Goal: Task Accomplishment & Management: Complete application form

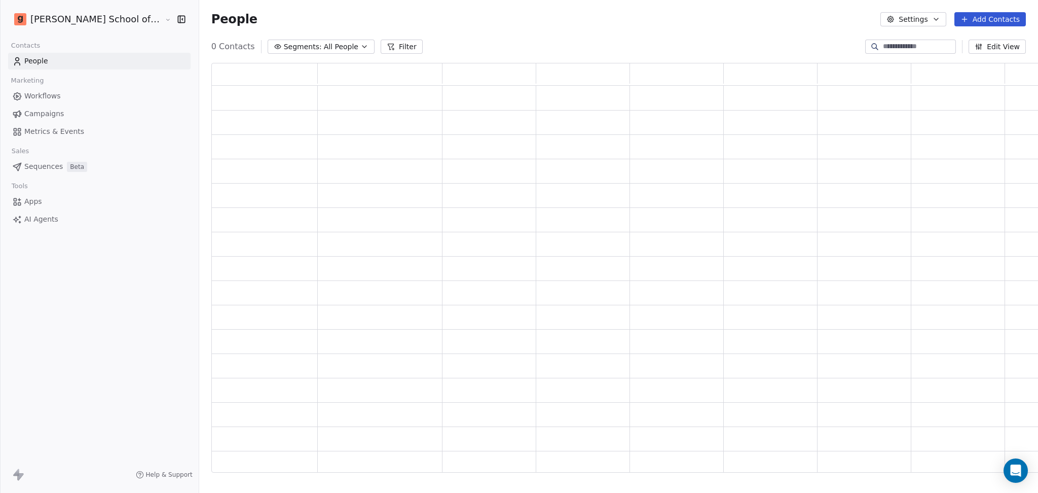
scroll to position [399, 844]
click at [943, 20] on button "Settings" at bounding box center [913, 19] width 65 height 14
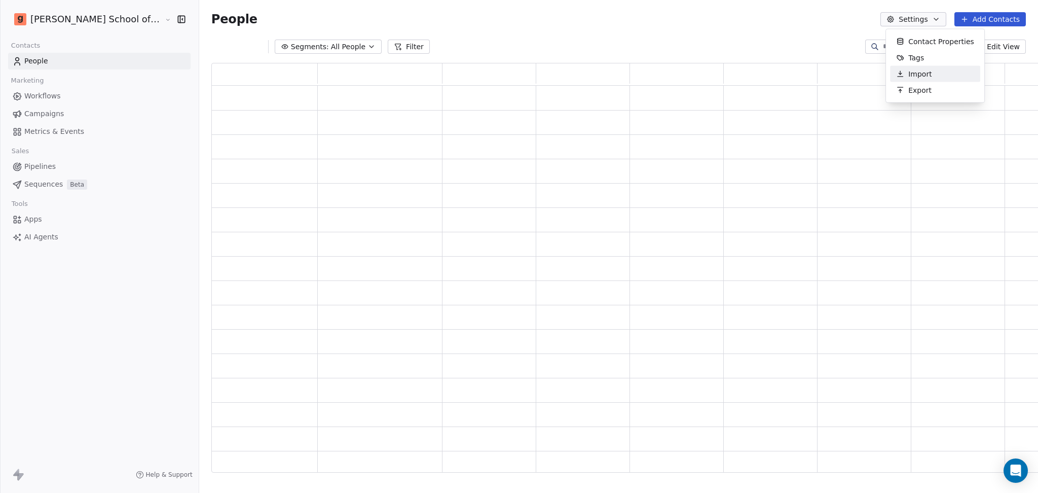
click at [906, 67] on div "Import" at bounding box center [914, 74] width 48 height 16
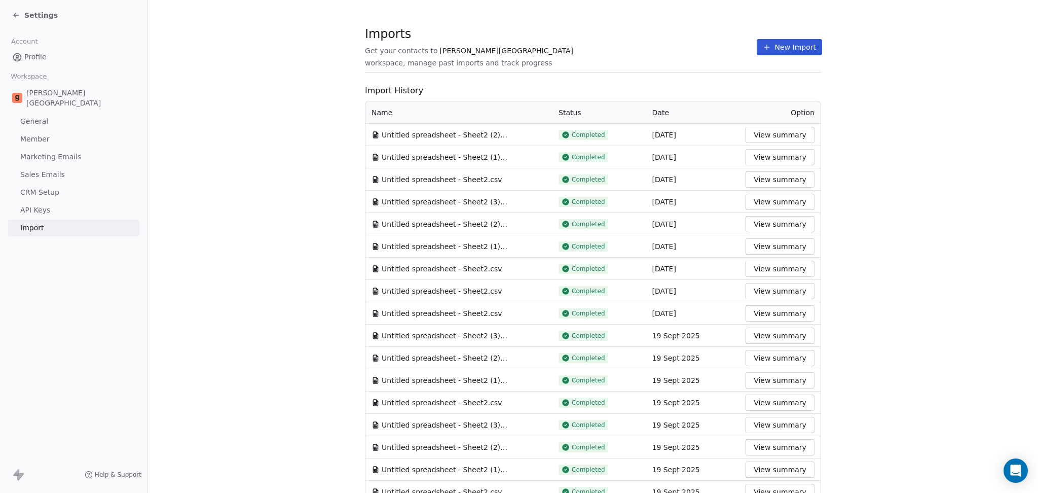
click at [775, 40] on button "New Import" at bounding box center [789, 47] width 65 height 16
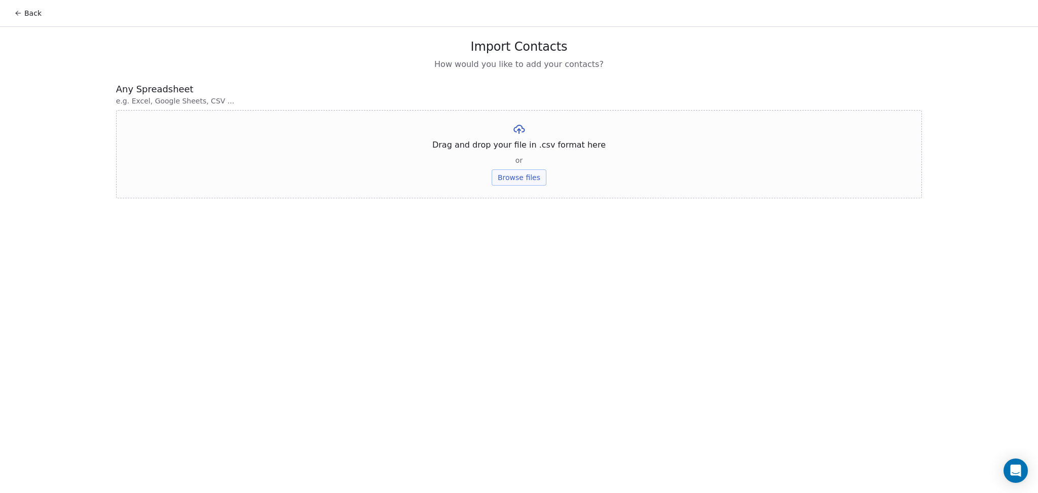
click at [530, 181] on button "Browse files" at bounding box center [519, 177] width 55 height 16
click at [516, 145] on button "Upload" at bounding box center [518, 149] width 37 height 16
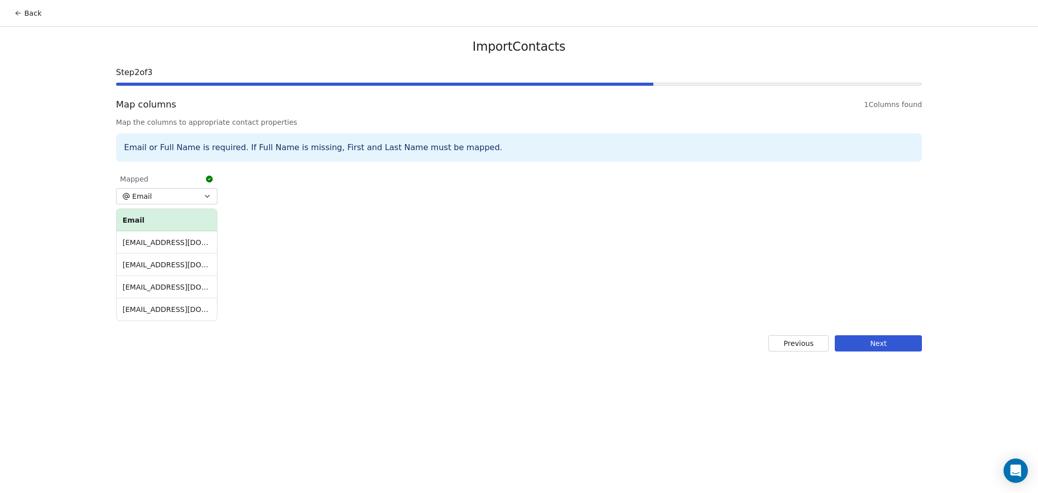
click at [863, 336] on button "Next" at bounding box center [878, 343] width 87 height 16
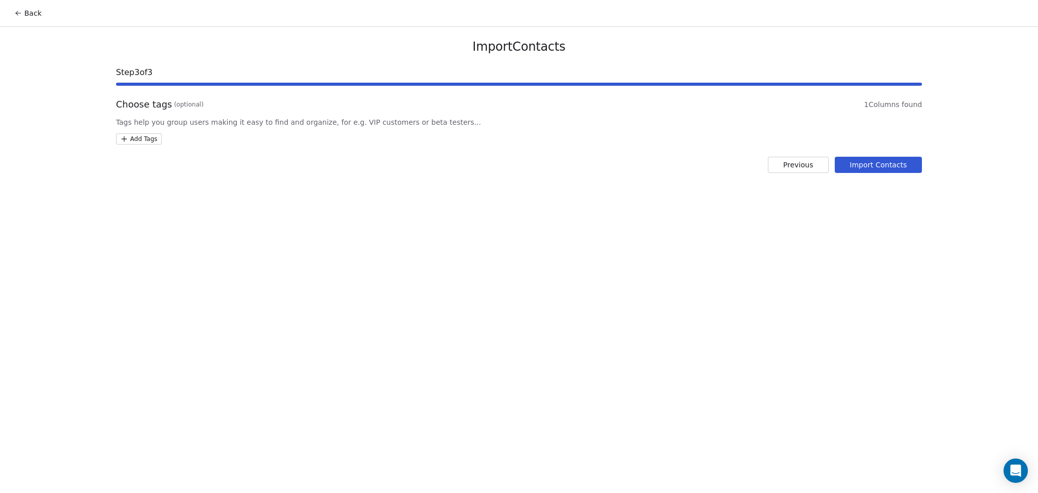
click at [121, 139] on html "Back Import Contacts Step 3 of 3 Choose tags (optional) 1 Columns found Tags he…" at bounding box center [519, 246] width 1038 height 493
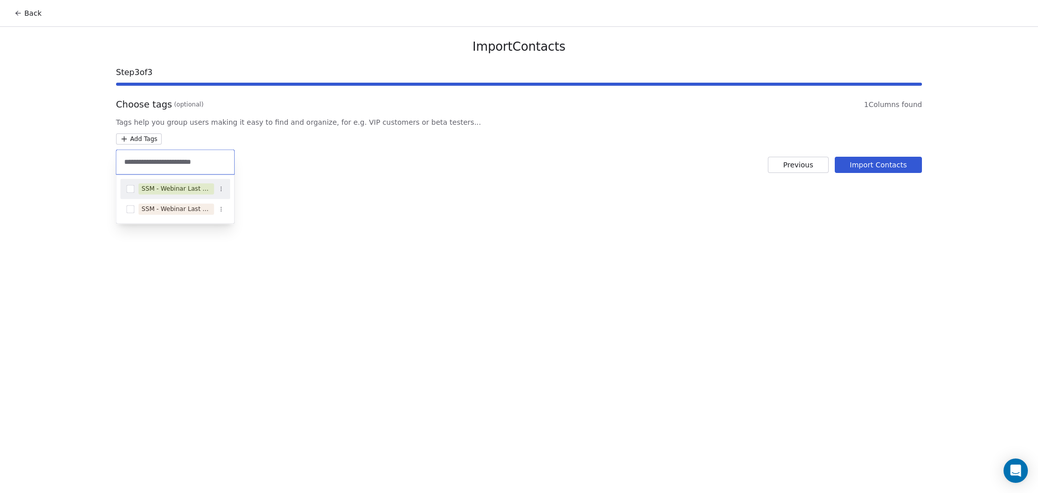
type input "**********"
click at [174, 193] on div "SSM - Webinar Last No Show" at bounding box center [175, 188] width 69 height 9
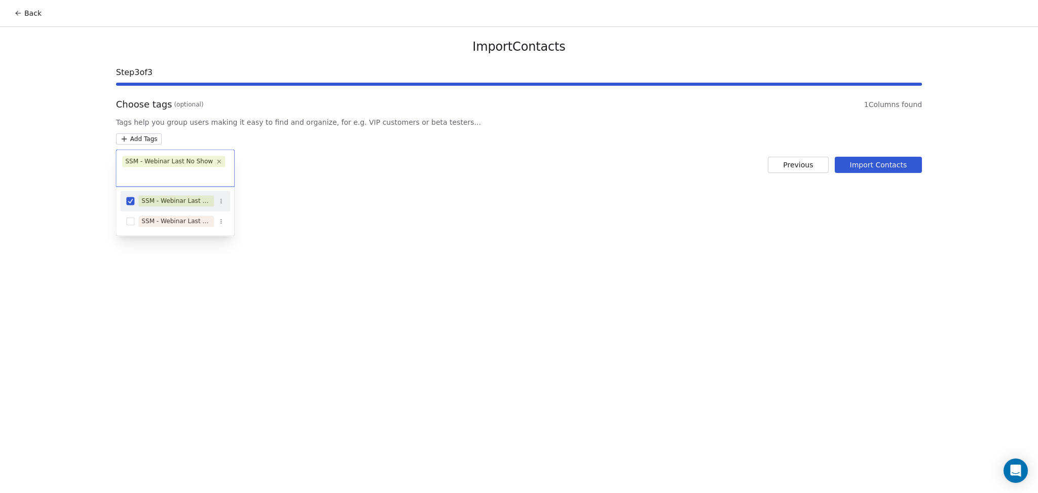
click at [334, 165] on html "Back Import Contacts Step 3 of 3 Choose tags (optional) 1 Columns found Tags he…" at bounding box center [519, 246] width 1038 height 493
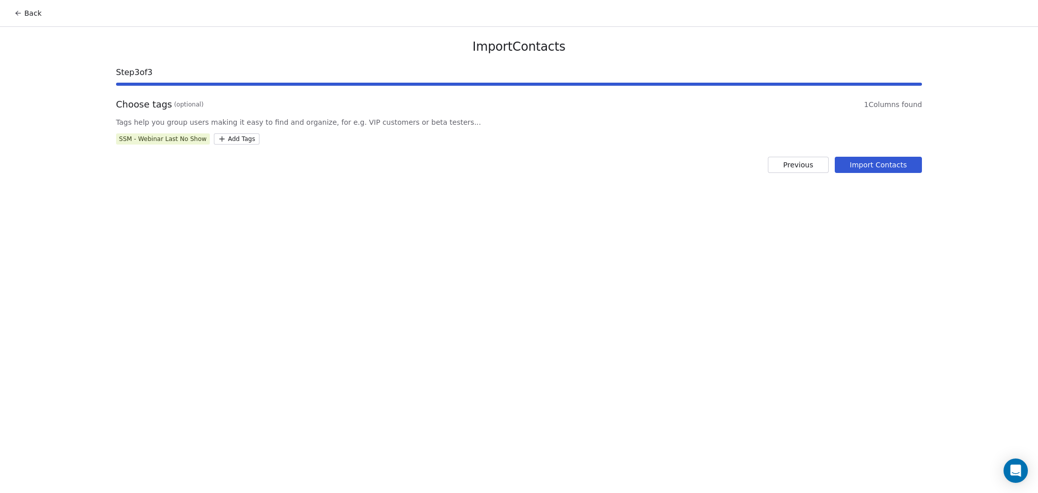
click at [848, 167] on button "Import Contacts" at bounding box center [879, 165] width 88 height 16
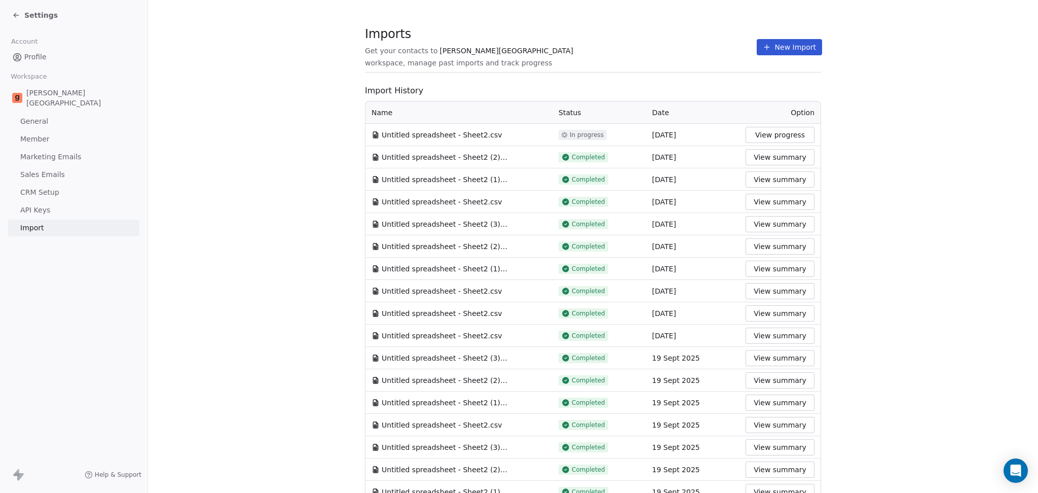
click at [675, 77] on div "Imports Get your contacts to Goela School workspace, manage past imports and tr…" at bounding box center [593, 457] width 456 height 850
click at [766, 48] on button "New Import" at bounding box center [789, 47] width 65 height 16
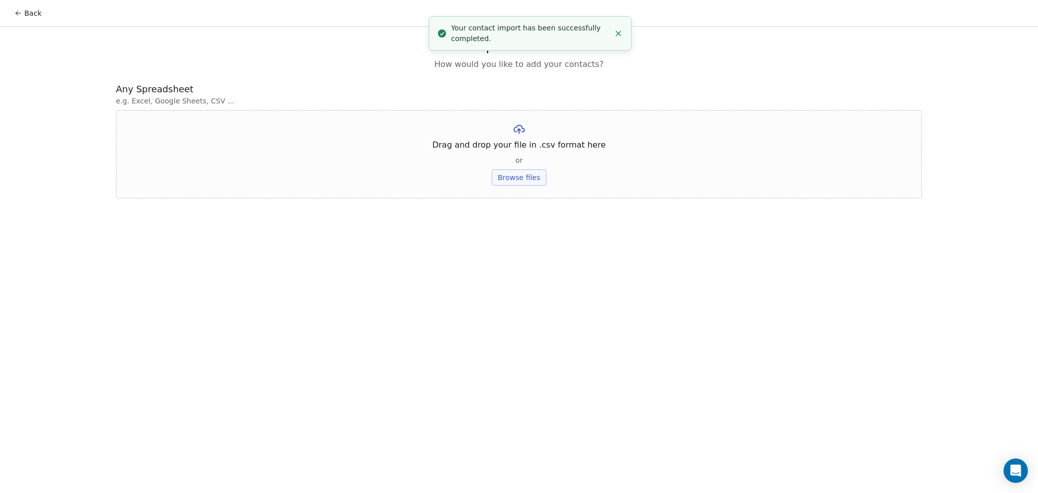
click at [534, 180] on button "Browse files" at bounding box center [519, 177] width 55 height 16
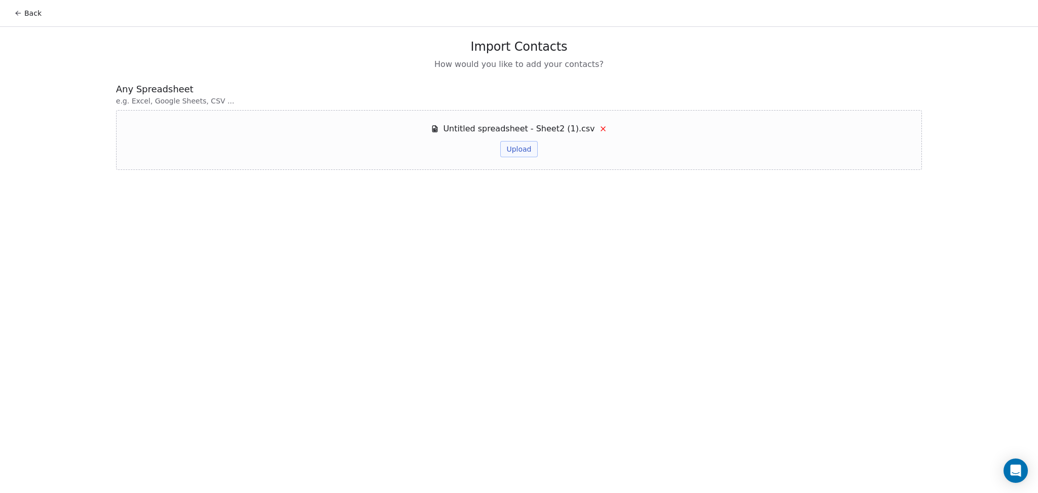
click at [512, 154] on button "Upload" at bounding box center [518, 149] width 37 height 16
click at [590, 125] on div "Untitled spreadsheet - Sheet2 (1).csv" at bounding box center [519, 129] width 176 height 12
click at [601, 129] on icon at bounding box center [603, 129] width 4 height 4
click at [18, 19] on button "Back" at bounding box center [28, 13] width 40 height 18
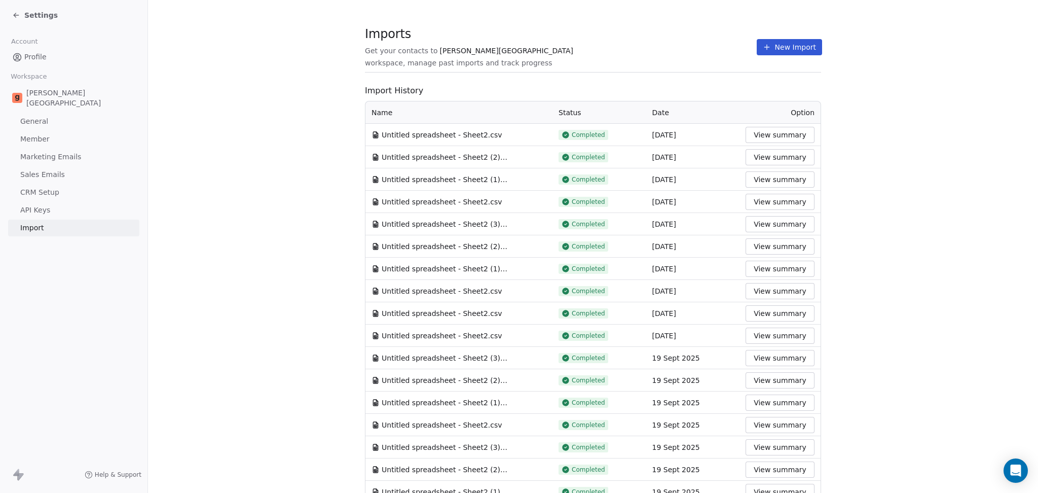
click at [769, 51] on button "New Import" at bounding box center [789, 47] width 65 height 16
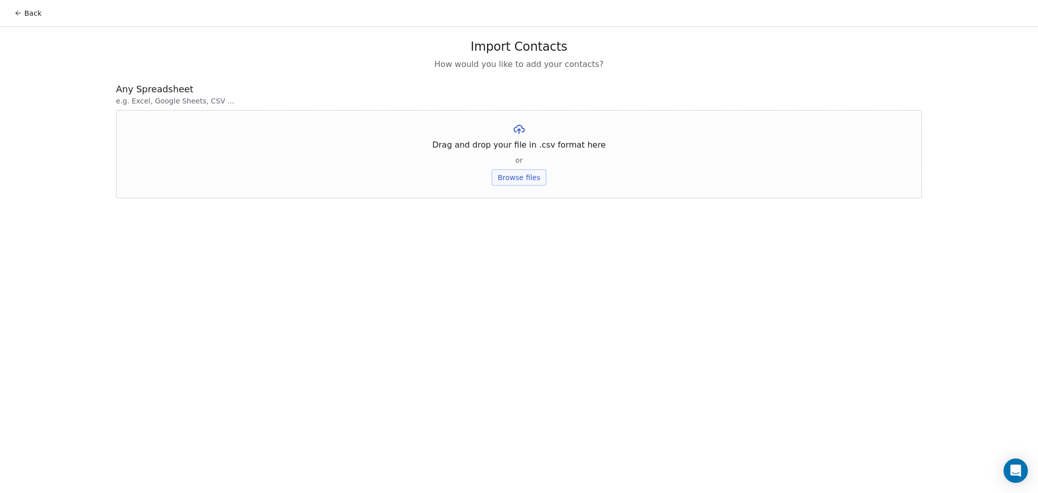
click at [507, 171] on button "Browse files" at bounding box center [519, 177] width 55 height 16
click at [526, 146] on button "Upload" at bounding box center [518, 149] width 37 height 16
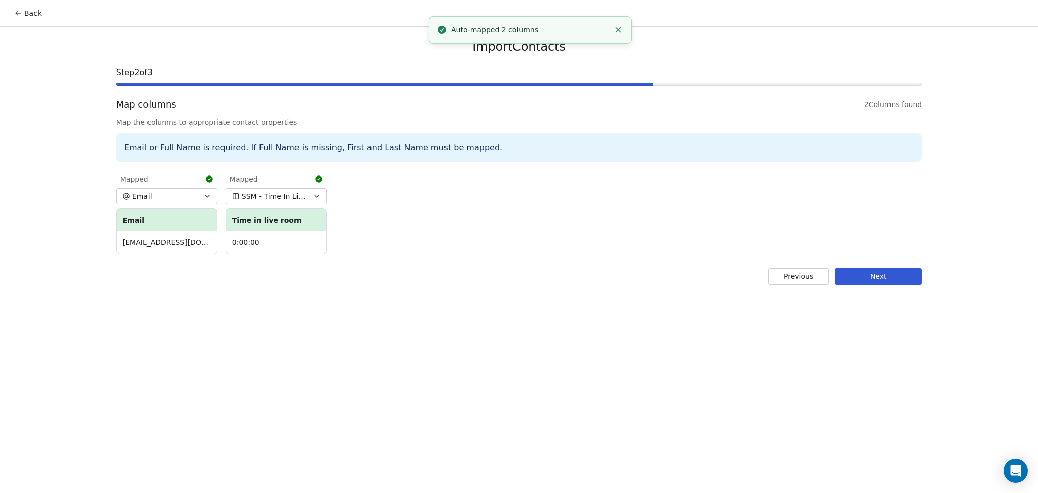
click at [860, 280] on button "Next" at bounding box center [878, 276] width 87 height 16
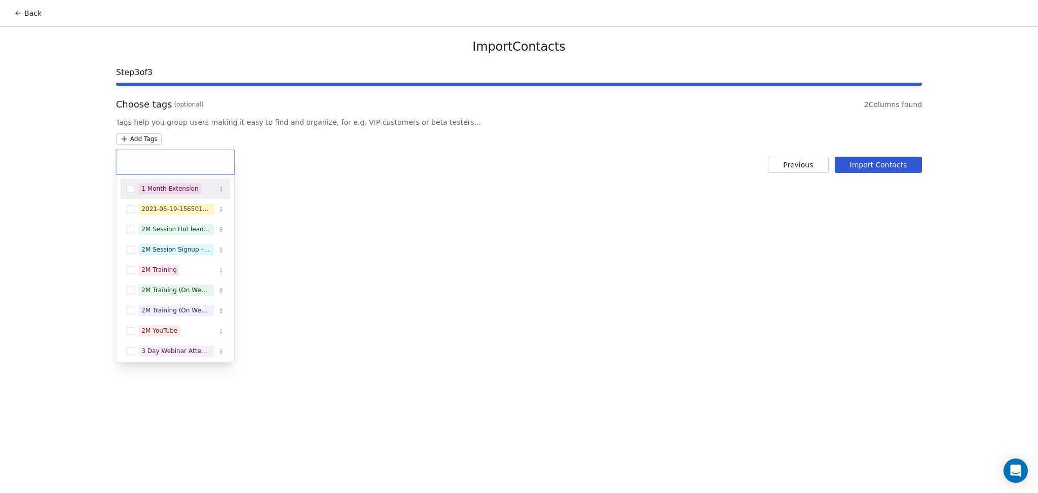
click at [148, 136] on html "Back Import Contacts Step 3 of 3 Choose tags (optional) 2 Columns found Tags he…" at bounding box center [519, 246] width 1038 height 493
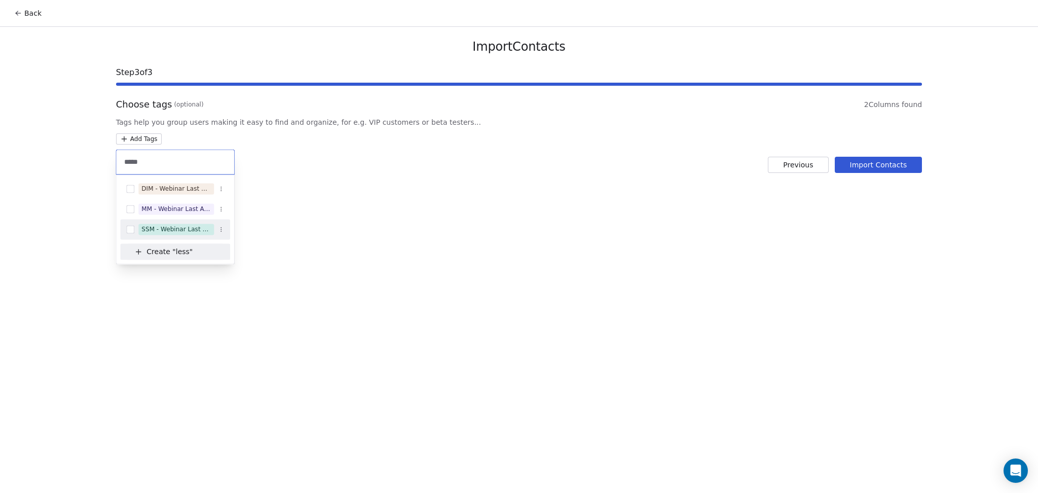
type input "****"
click at [166, 224] on span "SSM - Webinar Last Attended (Less Than 30 mins)" at bounding box center [176, 229] width 76 height 11
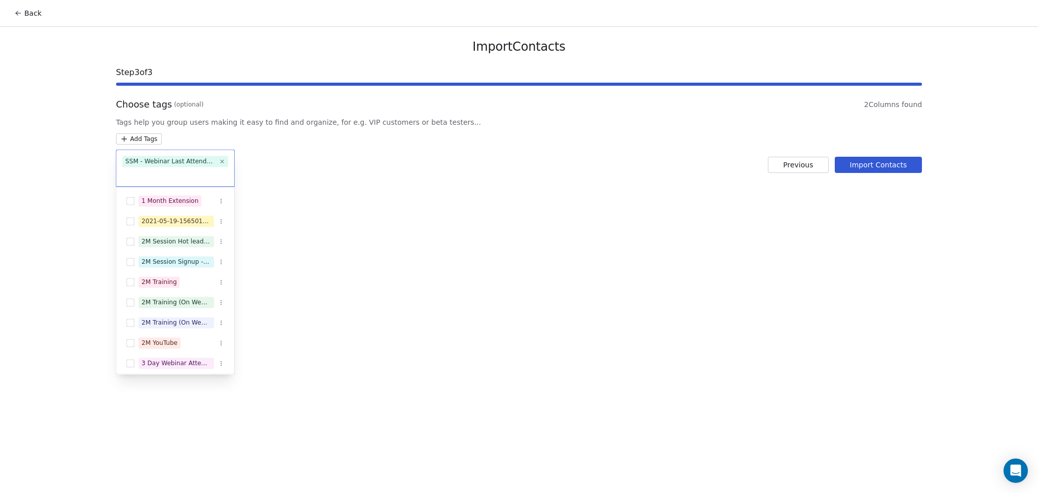
click at [335, 121] on html "Back Import Contacts Step 3 of 3 Choose tags (optional) 2 Columns found Tags he…" at bounding box center [519, 246] width 1038 height 493
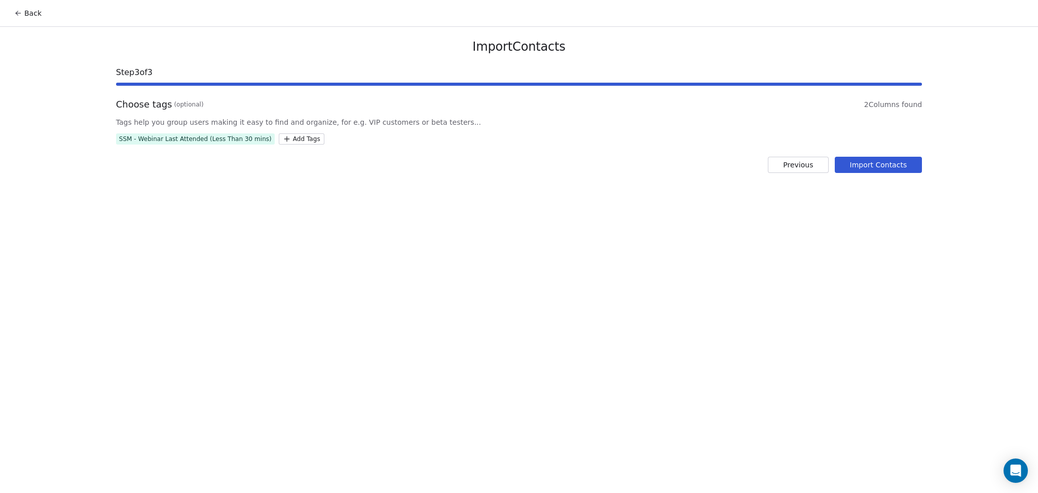
click at [854, 168] on button "Import Contacts" at bounding box center [879, 165] width 88 height 16
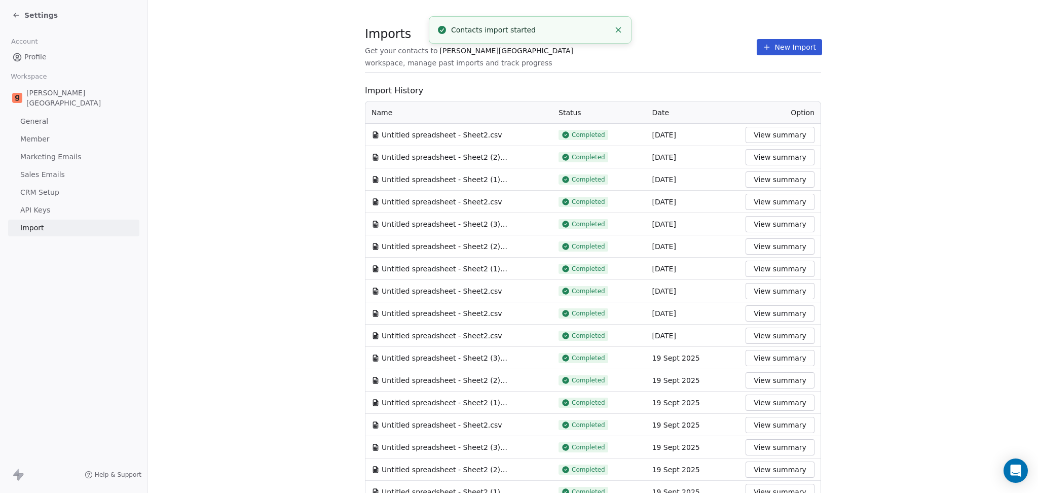
click at [257, 165] on section "Imports Get your contacts to Goela School workspace, manage past imports and tr…" at bounding box center [593, 457] width 890 height 915
click at [774, 50] on button "New Import" at bounding box center [789, 47] width 65 height 16
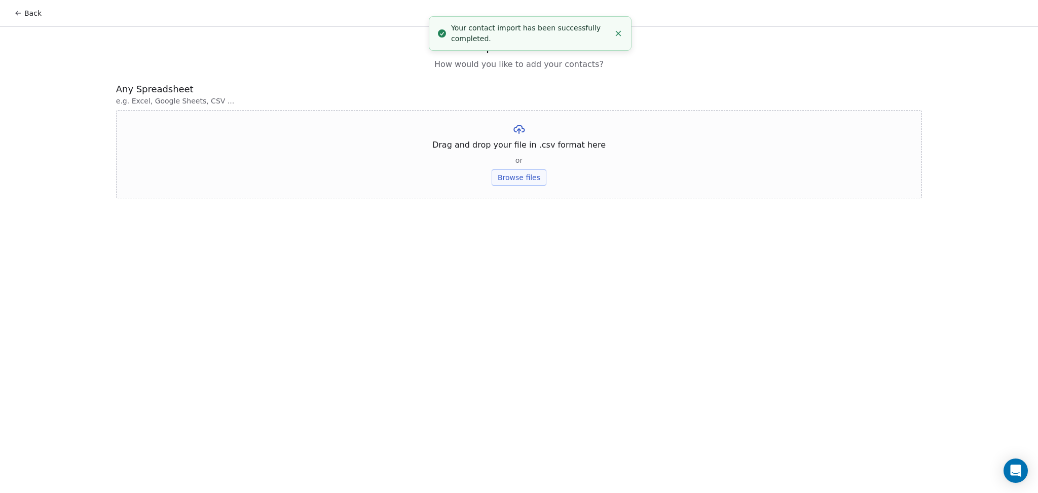
click at [500, 167] on div "Drag and drop your file in .csv format here or Browse files" at bounding box center [519, 154] width 806 height 88
click at [510, 174] on button "Browse files" at bounding box center [519, 177] width 55 height 16
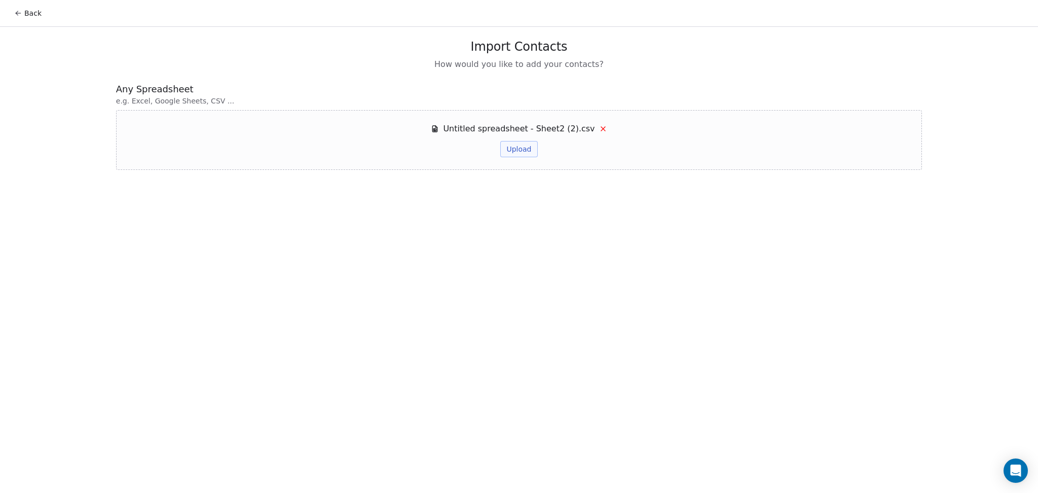
click at [522, 156] on button "Upload" at bounding box center [518, 149] width 37 height 16
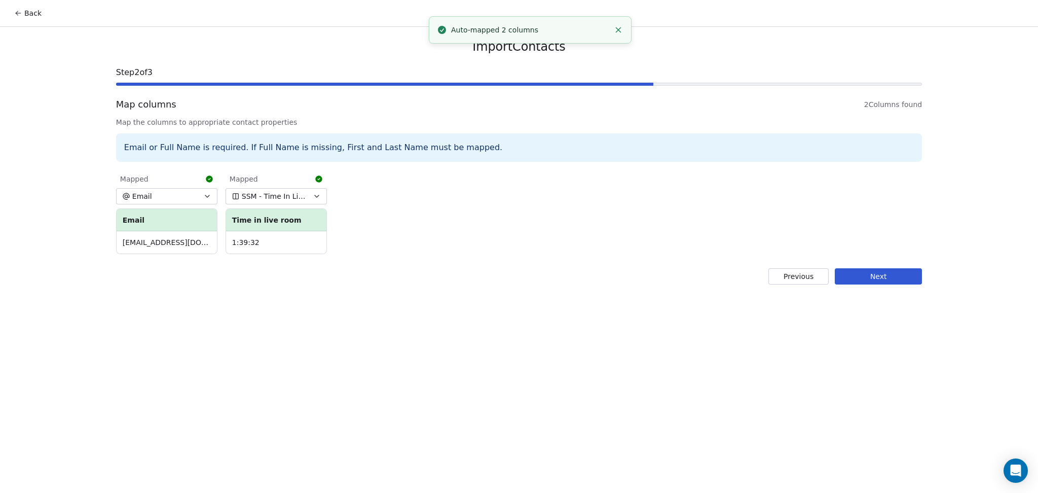
click at [883, 273] on button "Next" at bounding box center [878, 276] width 87 height 16
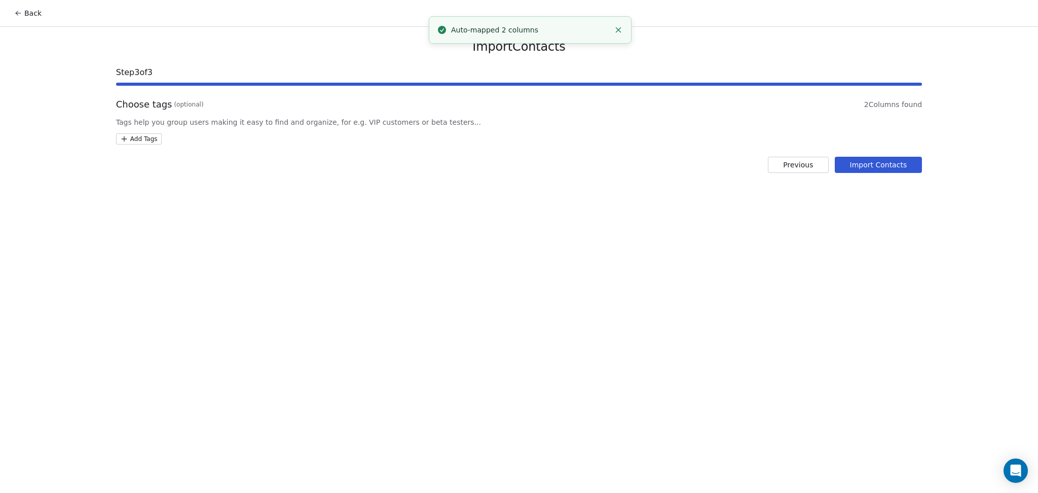
click at [124, 137] on html "Back Import Contacts Step 3 of 3 Choose tags (optional) 2 Columns found Tags he…" at bounding box center [519, 246] width 1038 height 493
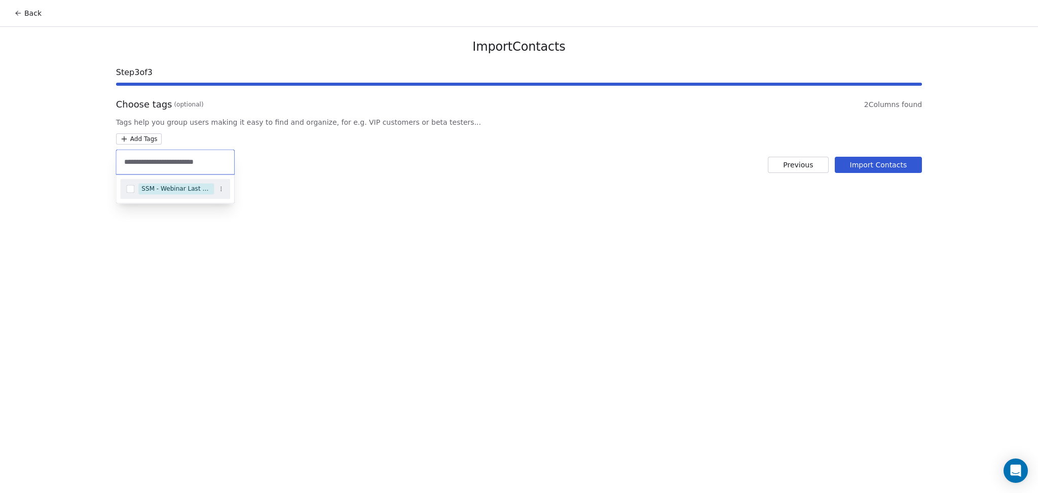
type input "**********"
click at [170, 194] on span "SSM - Webinar Last Hot Lead" at bounding box center [176, 188] width 76 height 11
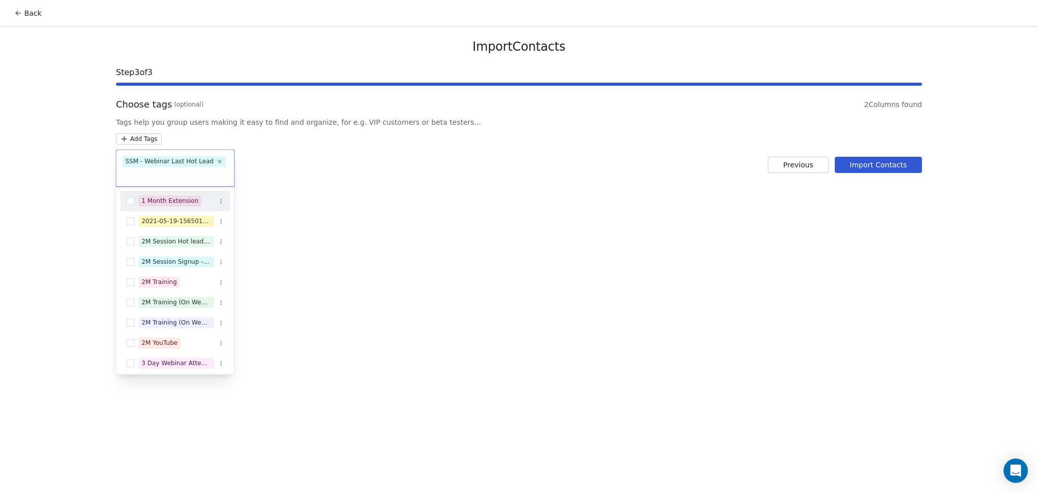
click at [176, 180] on div "SSM - Webinar Last Hot Lead" at bounding box center [175, 168] width 118 height 37
click at [165, 177] on input "text" at bounding box center [175, 174] width 106 height 11
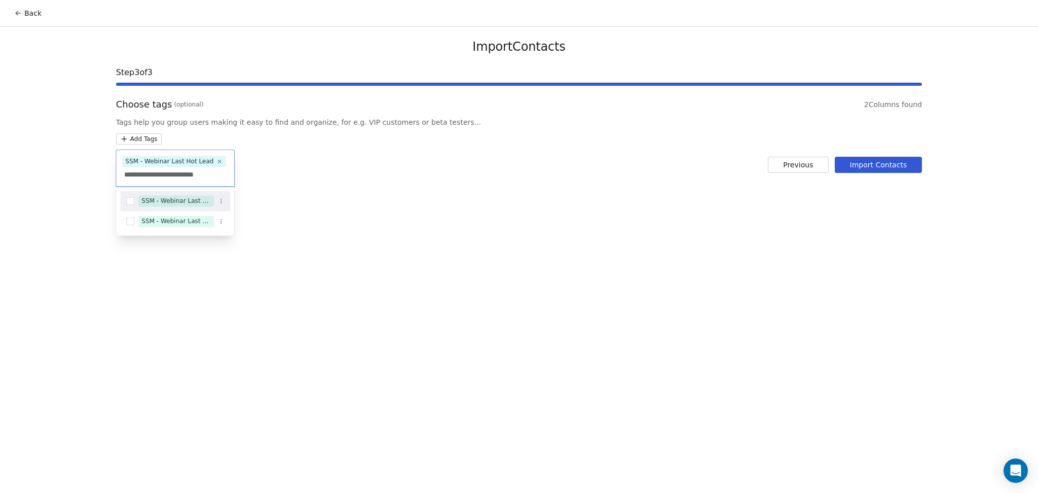
type input "**********"
click at [179, 198] on div "SSM - Webinar Last Attended" at bounding box center [175, 200] width 69 height 9
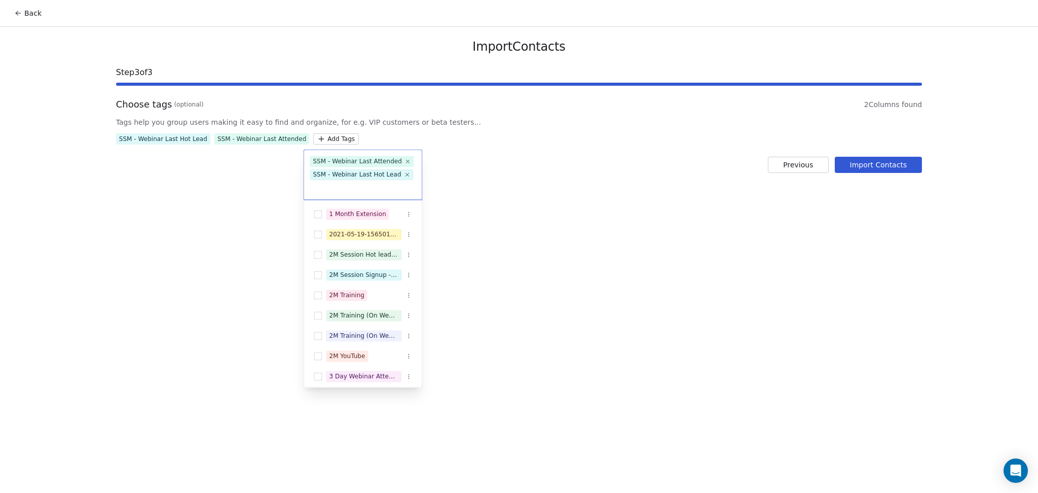
click at [374, 178] on html "Back Import Contacts Step 3 of 3 Choose tags (optional) 2 Columns found Tags he…" at bounding box center [519, 246] width 1038 height 493
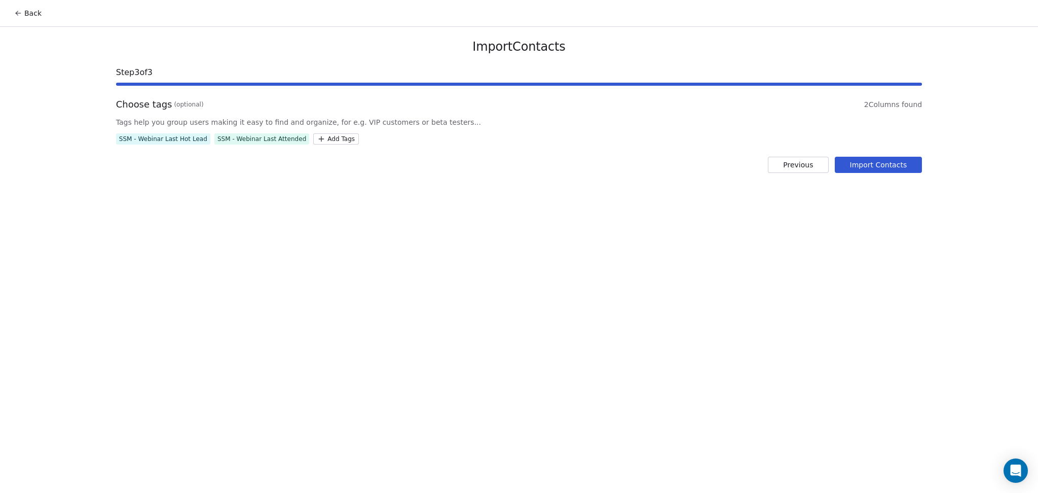
click at [875, 163] on button "Import Contacts" at bounding box center [879, 165] width 88 height 16
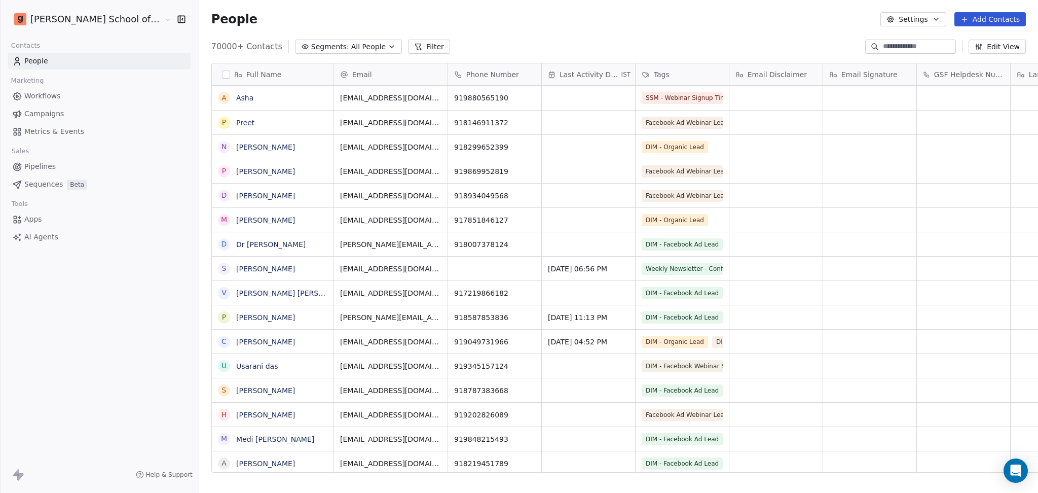
scroll to position [423, 868]
click at [65, 115] on link "Campaigns" at bounding box center [99, 113] width 183 height 17
click at [711, 22] on div "People Settings Add Contacts" at bounding box center [618, 19] width 815 height 14
click at [920, 26] on div "People Settings Add Contacts" at bounding box center [618, 19] width 839 height 39
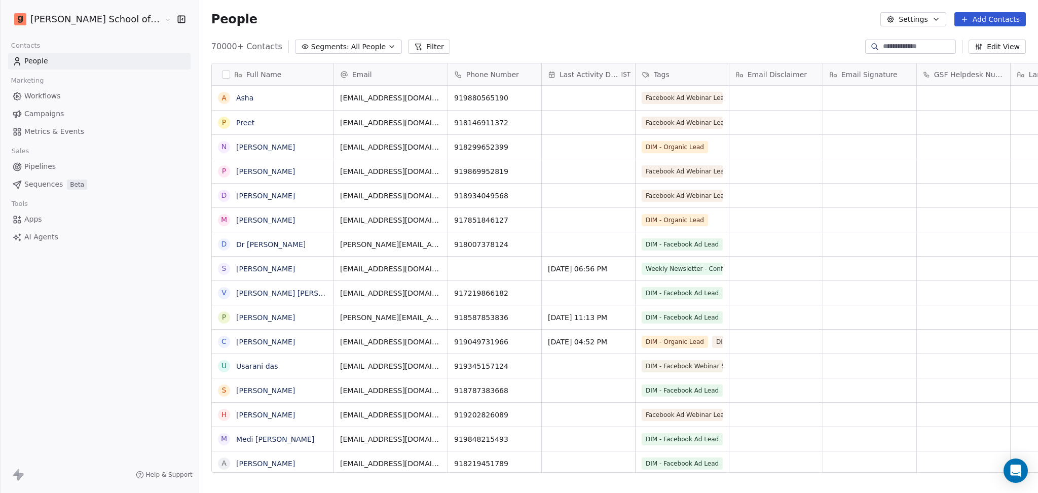
click at [915, 18] on button "Settings" at bounding box center [913, 19] width 65 height 14
click at [904, 70] on icon "Suggestions" at bounding box center [900, 74] width 8 height 8
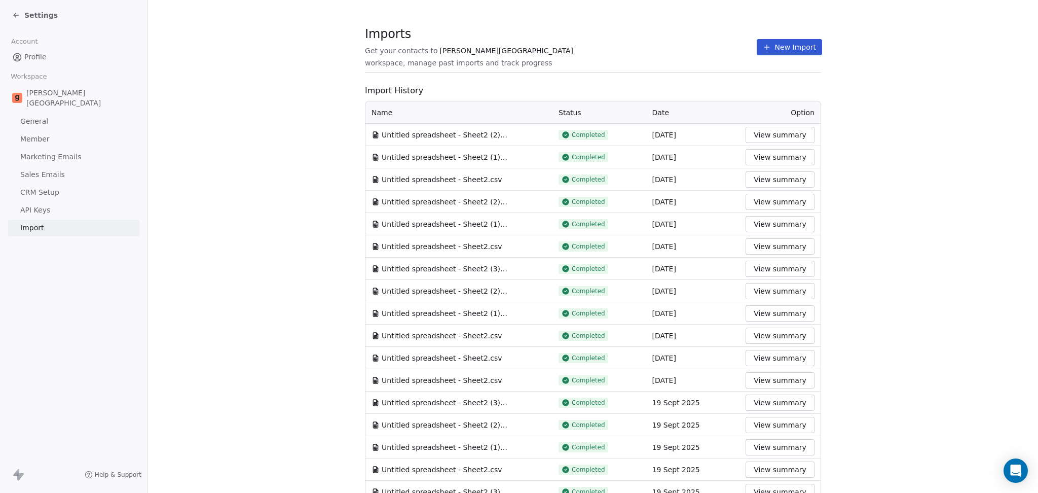
click at [775, 39] on button "New Import" at bounding box center [789, 47] width 65 height 16
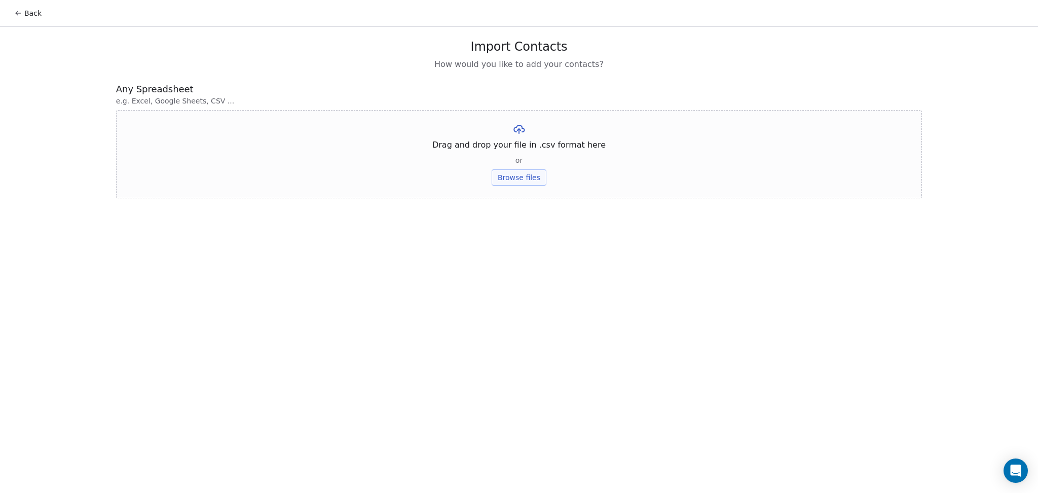
click at [507, 175] on button "Browse files" at bounding box center [519, 177] width 55 height 16
click at [526, 146] on button "Upload" at bounding box center [518, 149] width 37 height 16
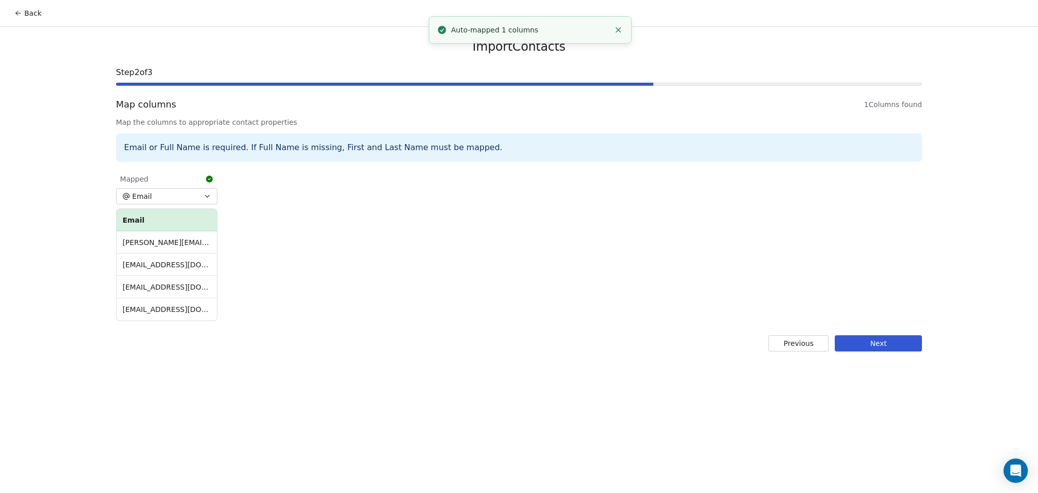
click at [904, 336] on button "Next" at bounding box center [878, 343] width 87 height 16
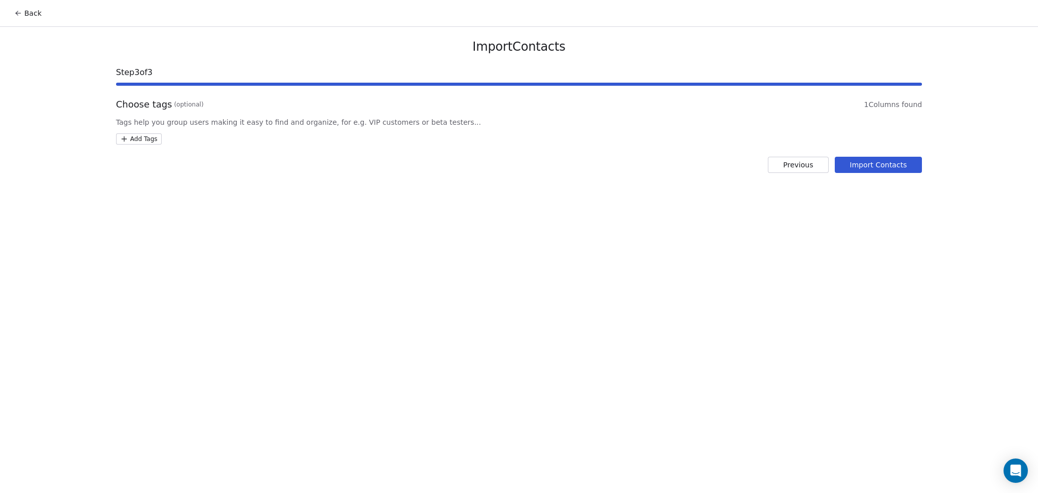
click at [150, 142] on html "Back Import Contacts Step 3 of 3 Choose tags (optional) 1 Columns found Tags he…" at bounding box center [519, 246] width 1038 height 493
type input "**********"
click at [177, 186] on div "DIM - Webinar Last No show" at bounding box center [175, 188] width 69 height 9
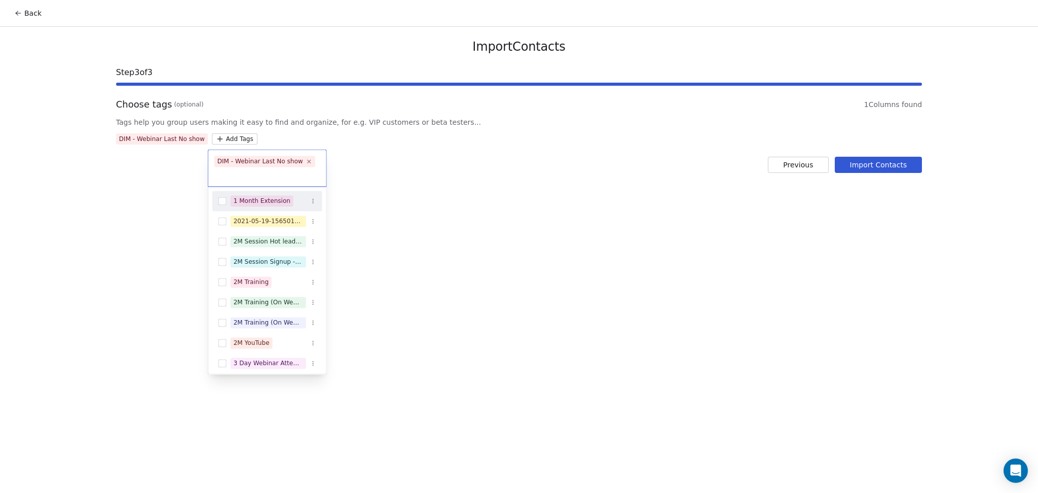
click at [552, 179] on html "Back Import Contacts Step 3 of 3 Choose tags (optional) 1 Columns found Tags he…" at bounding box center [519, 246] width 1038 height 493
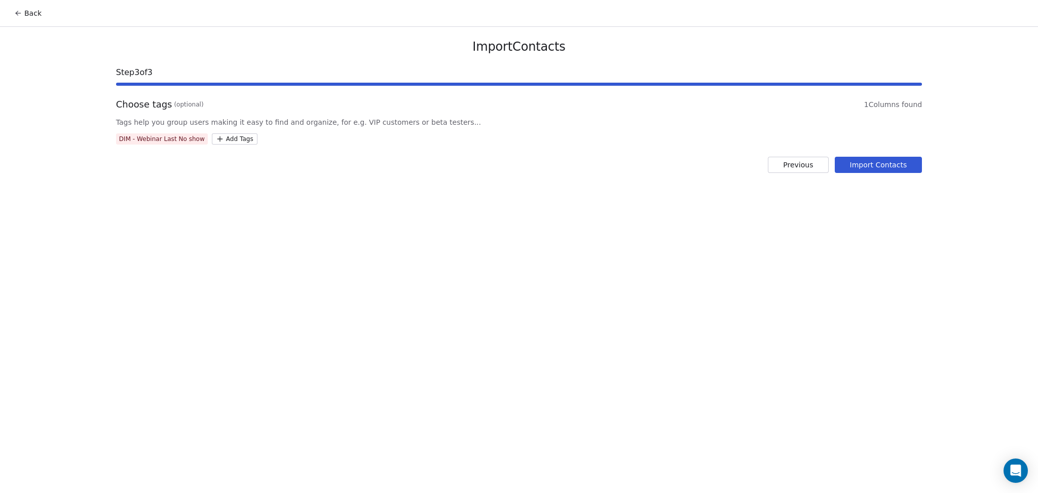
click at [869, 158] on button "Import Contacts" at bounding box center [879, 165] width 88 height 16
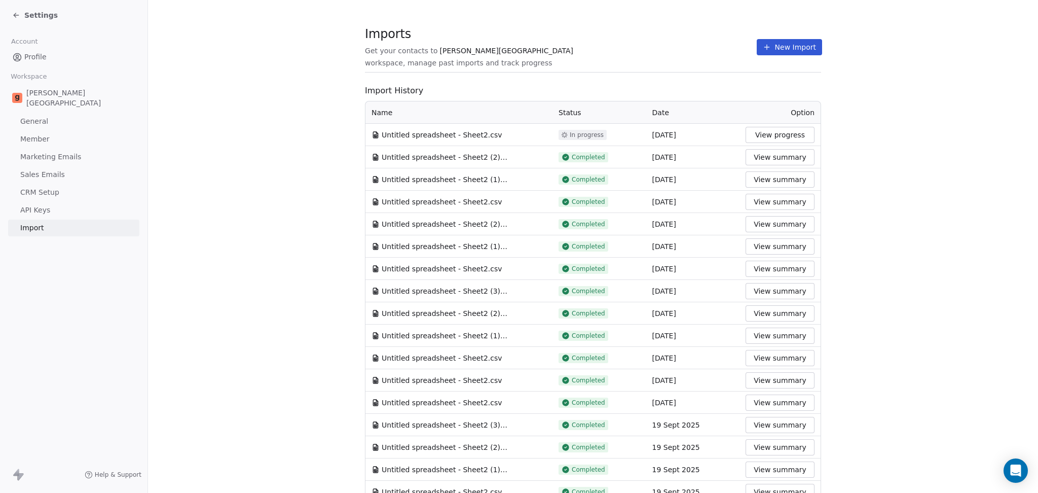
click at [676, 61] on section "Imports Get your contacts to [PERSON_NAME] School workspace, manage past import…" at bounding box center [593, 52] width 456 height 40
click at [771, 47] on button "New Import" at bounding box center [789, 47] width 65 height 16
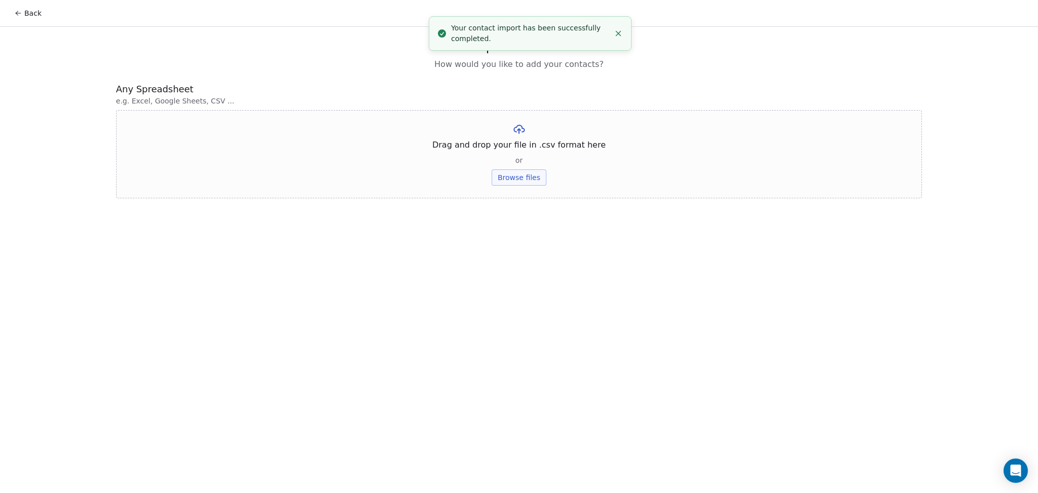
click at [504, 173] on button "Browse files" at bounding box center [519, 177] width 55 height 16
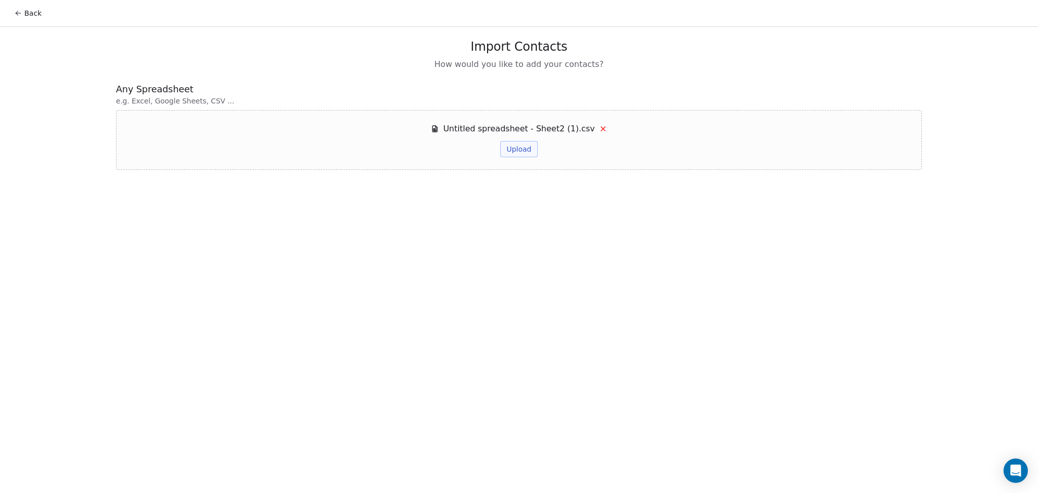
click at [526, 147] on button "Upload" at bounding box center [518, 149] width 37 height 16
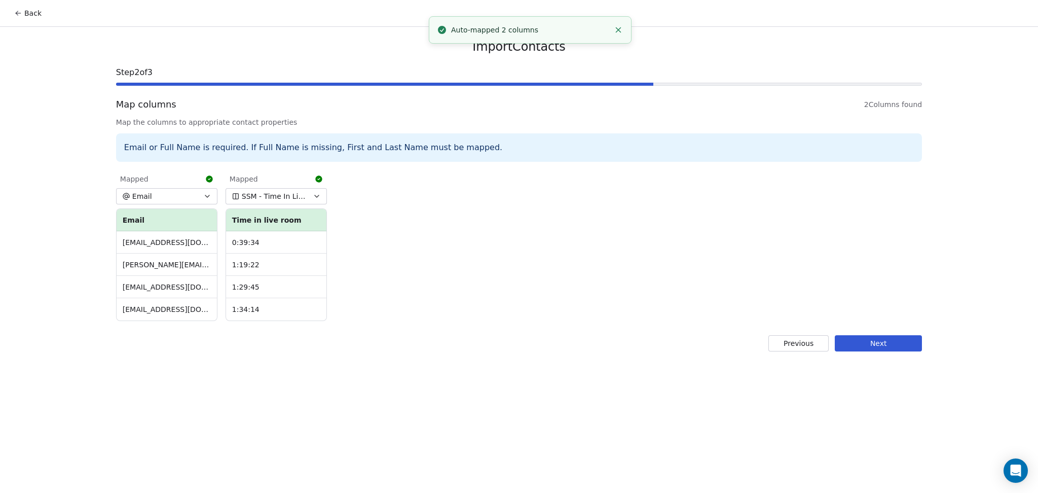
click at [865, 343] on button "Next" at bounding box center [878, 343] width 87 height 16
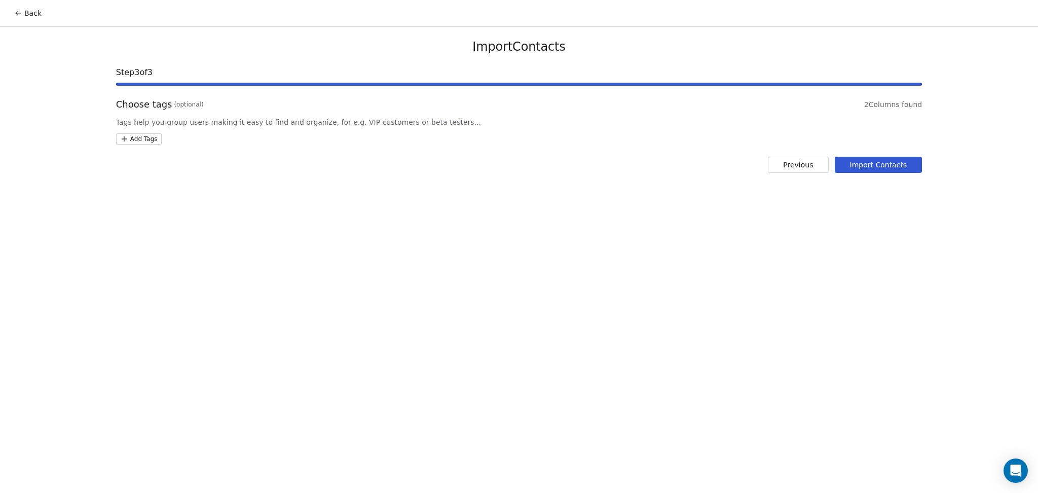
click at [144, 138] on html "Back Import Contacts Step 3 of 3 Choose tags (optional) 2 Columns found Tags he…" at bounding box center [519, 246] width 1038 height 493
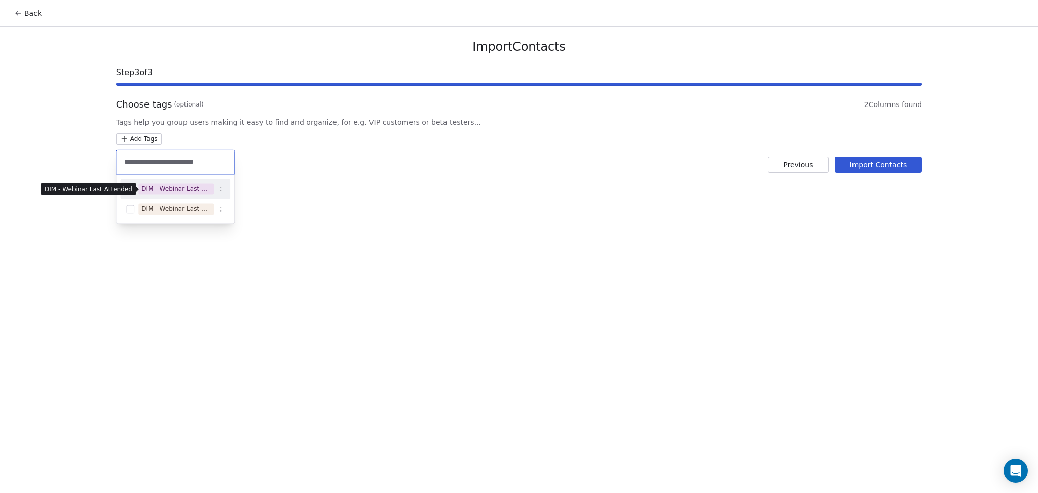
type input "**********"
click at [187, 186] on div "DIM - Webinar Last Attended" at bounding box center [175, 188] width 69 height 9
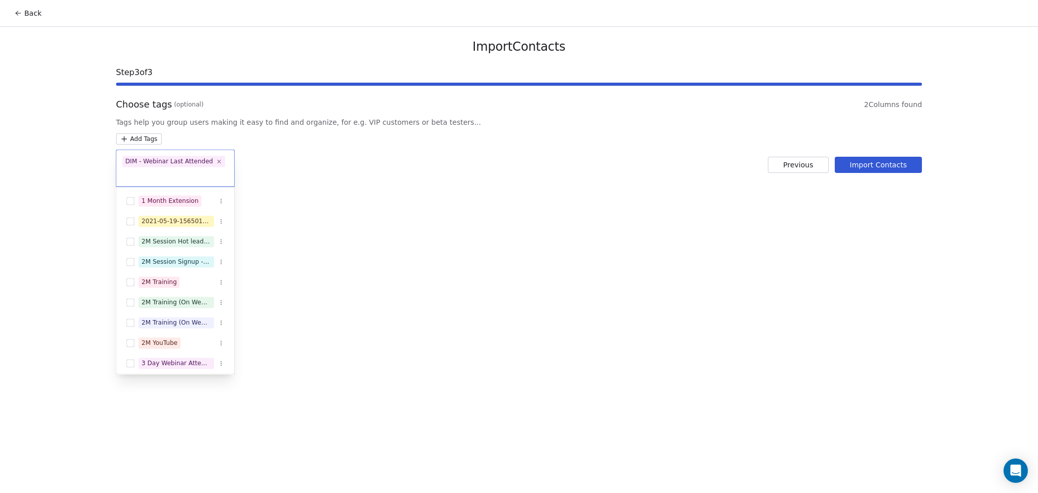
click at [332, 171] on html "Back Import Contacts Step 3 of 3 Choose tags (optional) 2 Columns found Tags he…" at bounding box center [519, 246] width 1038 height 493
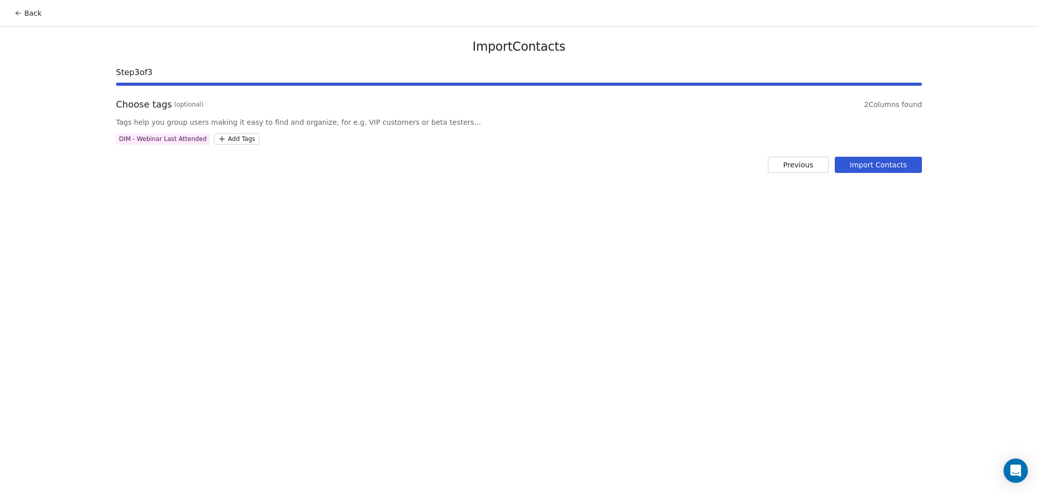
click at [859, 160] on button "Import Contacts" at bounding box center [879, 165] width 88 height 16
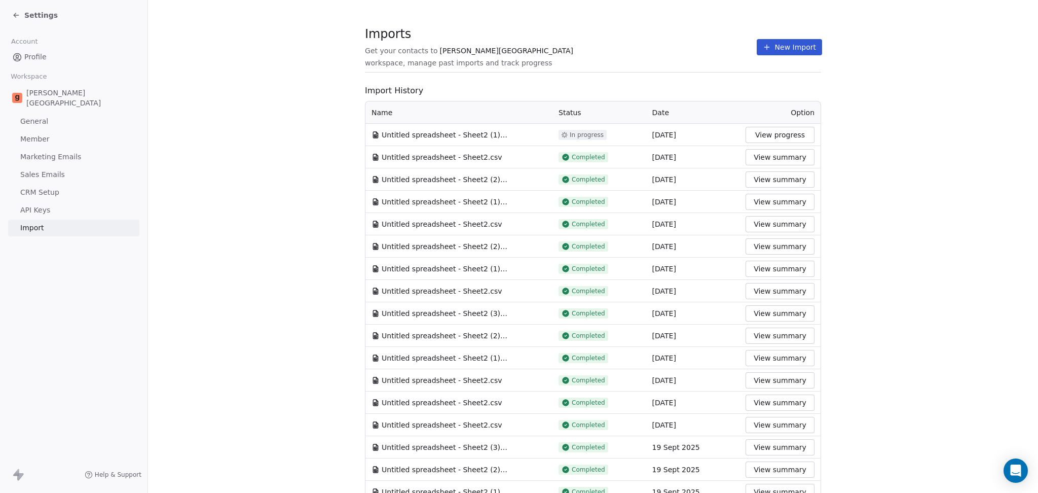
drag, startPoint x: 680, startPoint y: 59, endPoint x: 711, endPoint y: 57, distance: 30.5
click at [680, 59] on section "Imports Get your contacts to [PERSON_NAME] School workspace, manage past import…" at bounding box center [593, 52] width 456 height 40
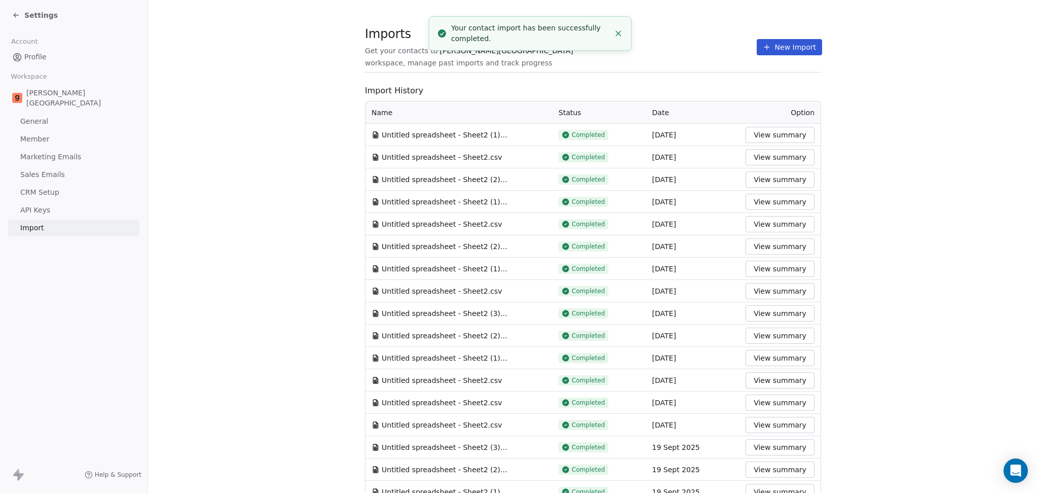
click at [757, 42] on button "New Import" at bounding box center [789, 47] width 65 height 16
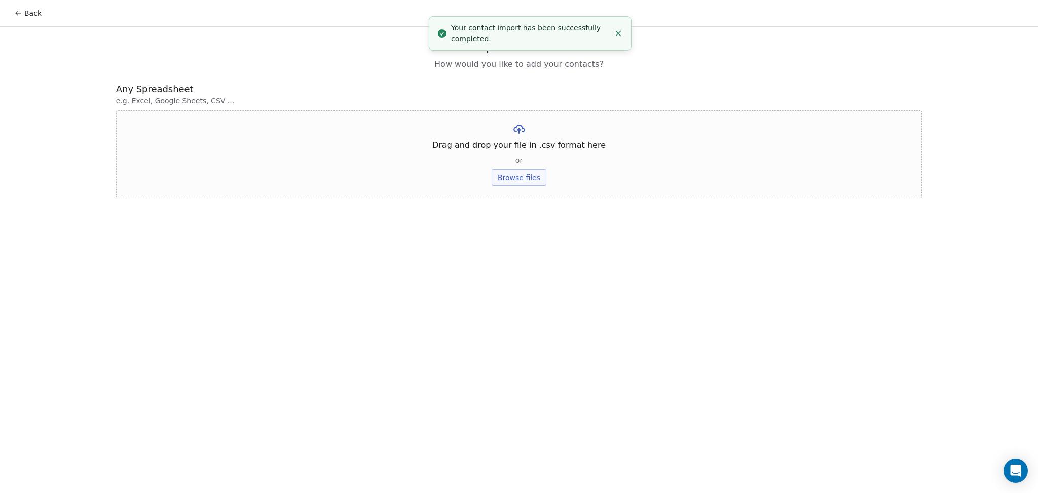
click at [510, 169] on button "Browse files" at bounding box center [519, 177] width 55 height 16
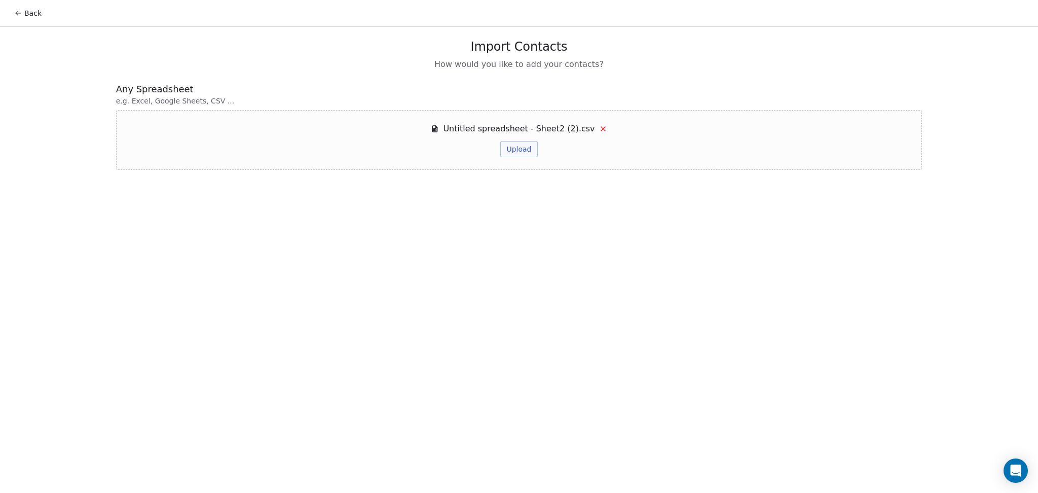
click at [523, 151] on button "Upload" at bounding box center [518, 149] width 37 height 16
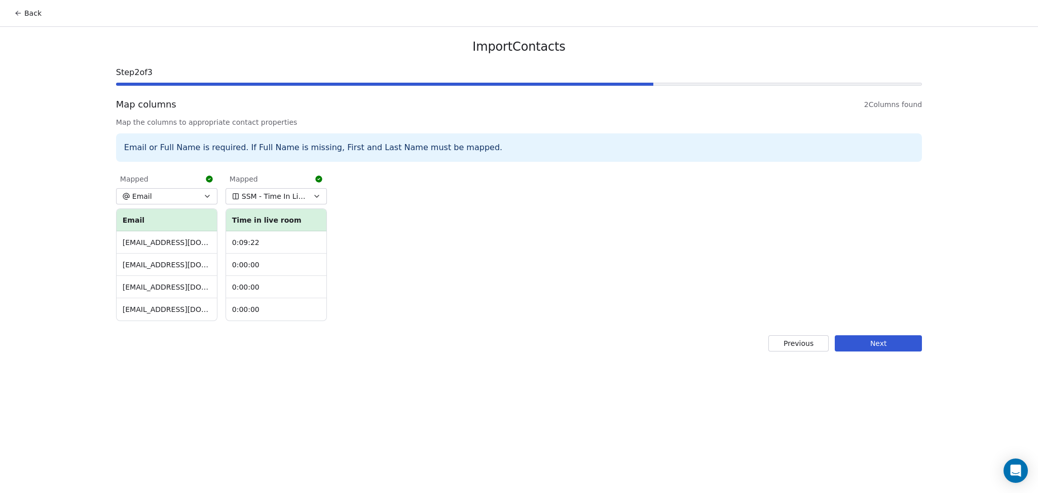
click at [295, 195] on span "SSM - Time In Live Room" at bounding box center [275, 196] width 66 height 10
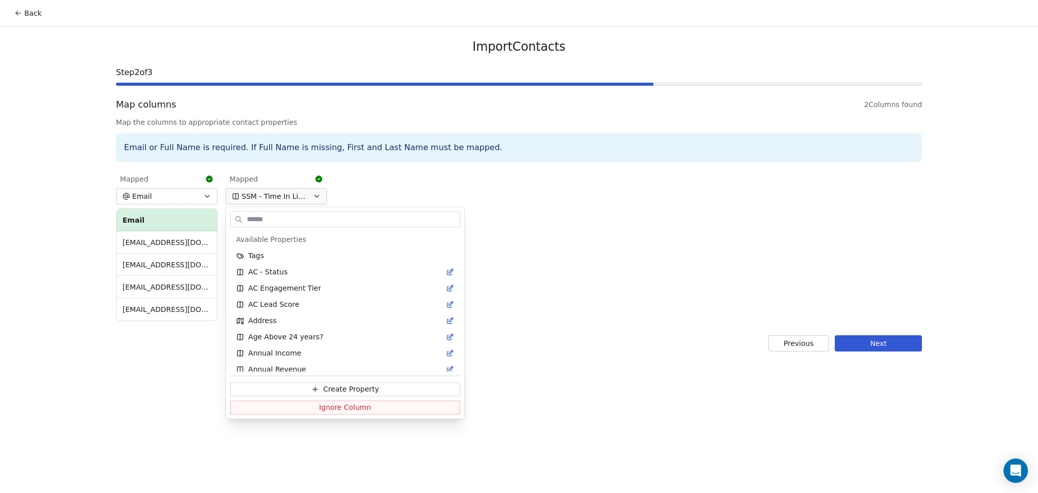
scroll to position [1871, 0]
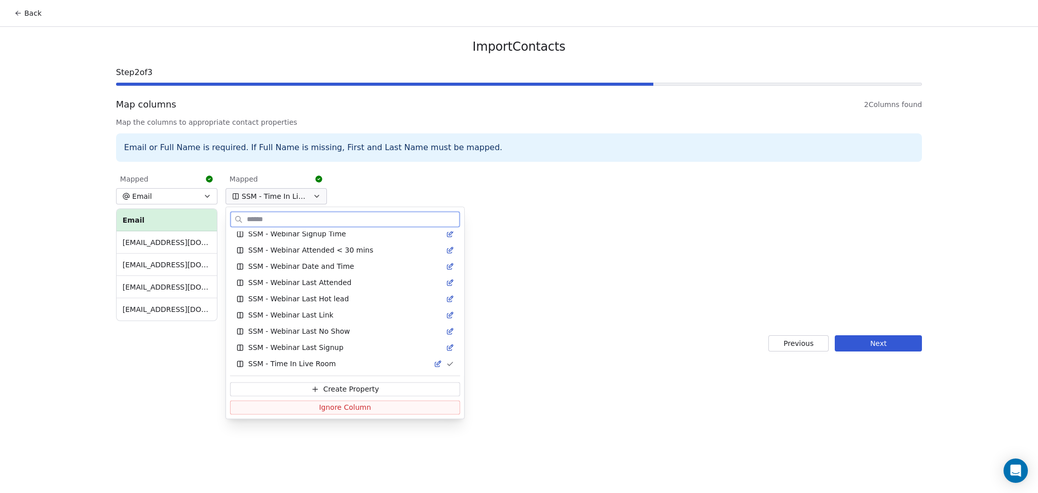
click at [328, 408] on span "Ignore Column" at bounding box center [345, 407] width 52 height 10
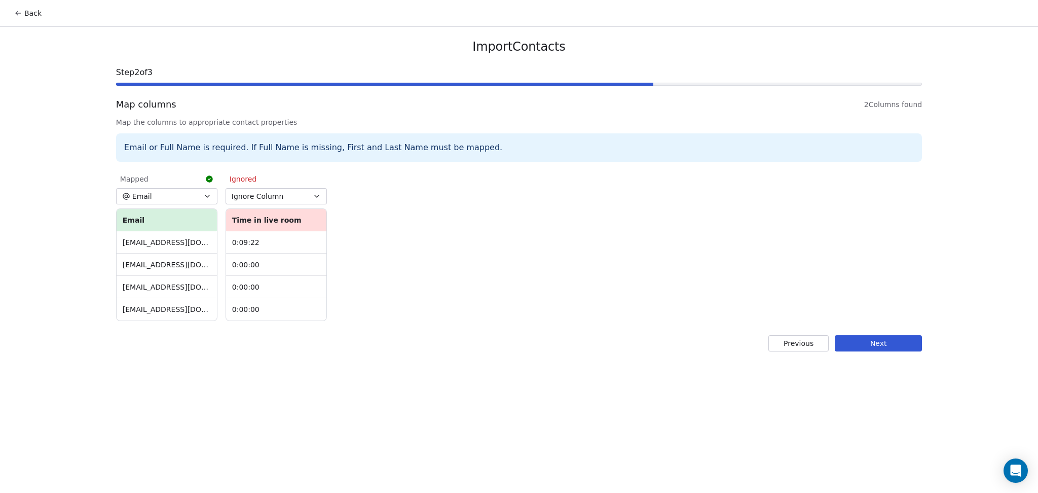
click at [865, 350] on button "Next" at bounding box center [878, 343] width 87 height 16
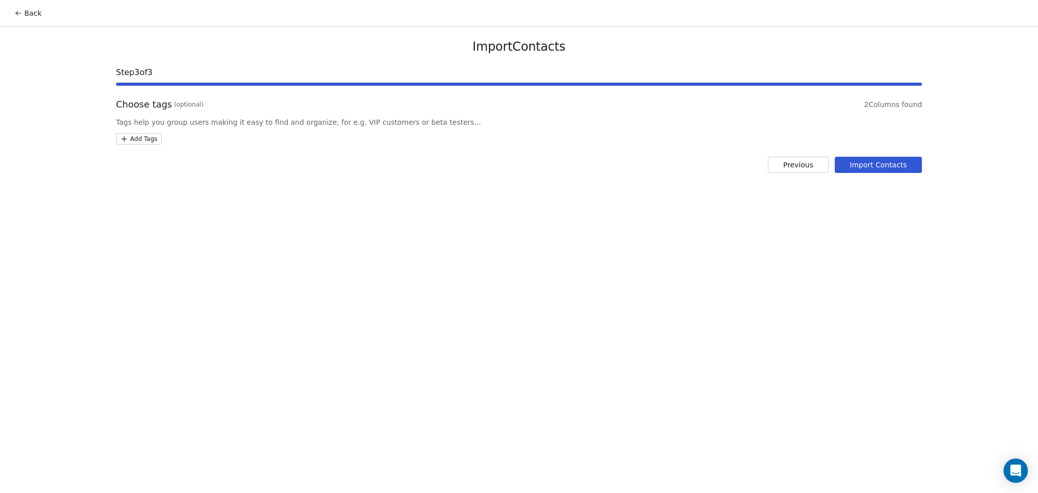
click at [131, 136] on html "Back Import Contacts Step 3 of 3 Choose tags (optional) 2 Columns found Tags he…" at bounding box center [519, 246] width 1038 height 493
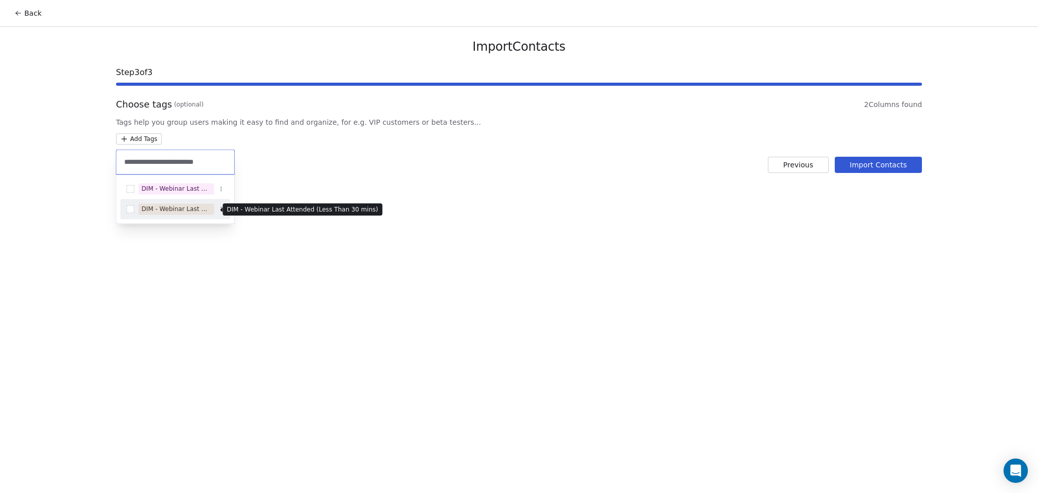
type input "**********"
click at [193, 209] on div "DIM - Webinar Last Attended (Less Than 30 mins)" at bounding box center [175, 208] width 69 height 9
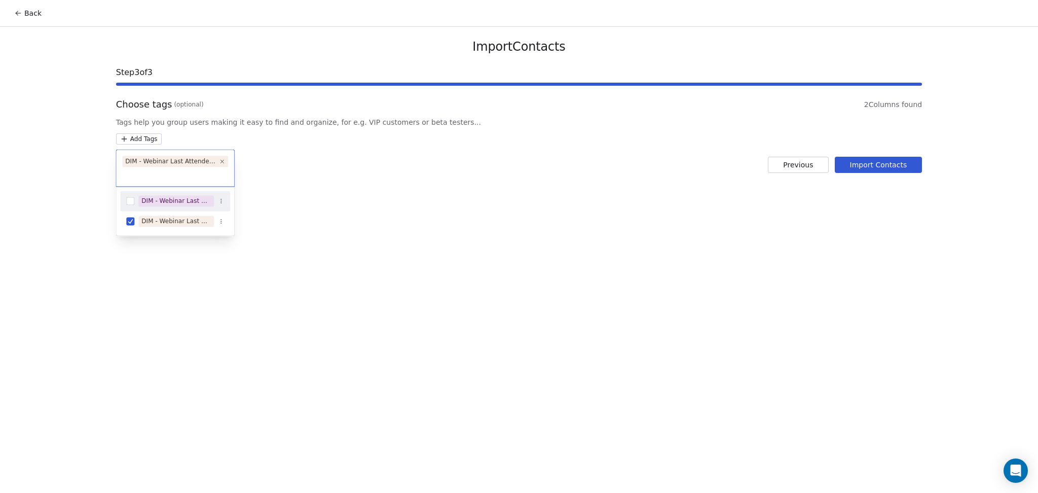
click at [383, 166] on html "Back Import Contacts Step 3 of 3 Choose tags (optional) 2 Columns found Tags he…" at bounding box center [519, 246] width 1038 height 493
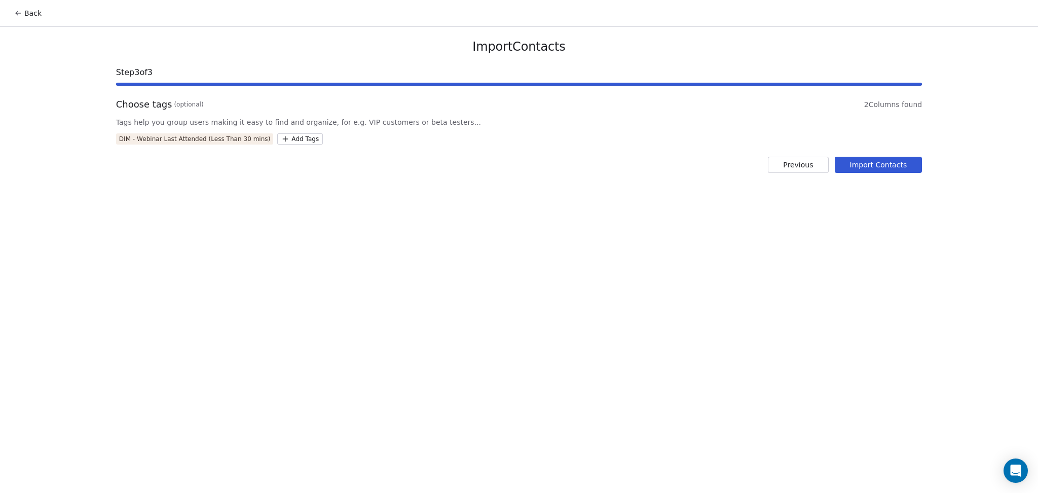
click at [864, 163] on button "Import Contacts" at bounding box center [879, 165] width 88 height 16
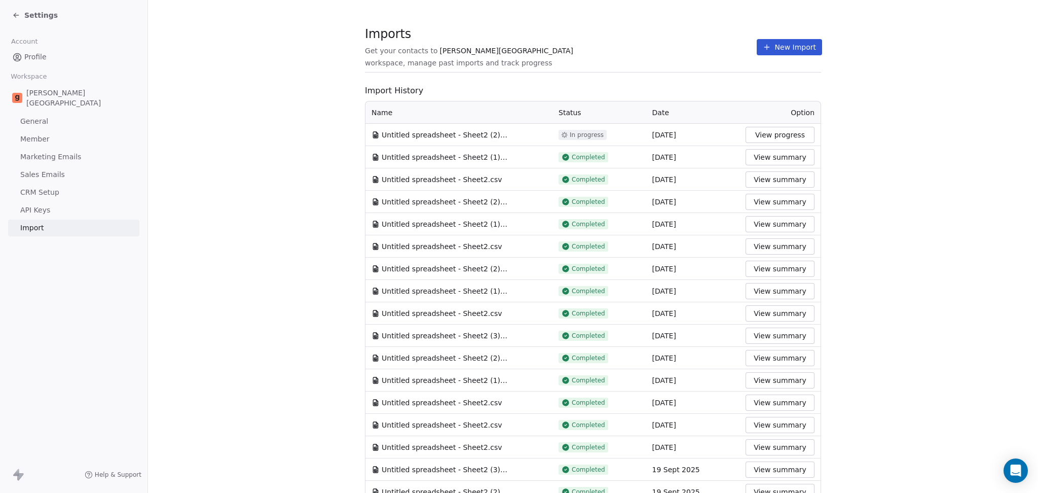
click at [772, 149] on button "View summary" at bounding box center [780, 157] width 69 height 16
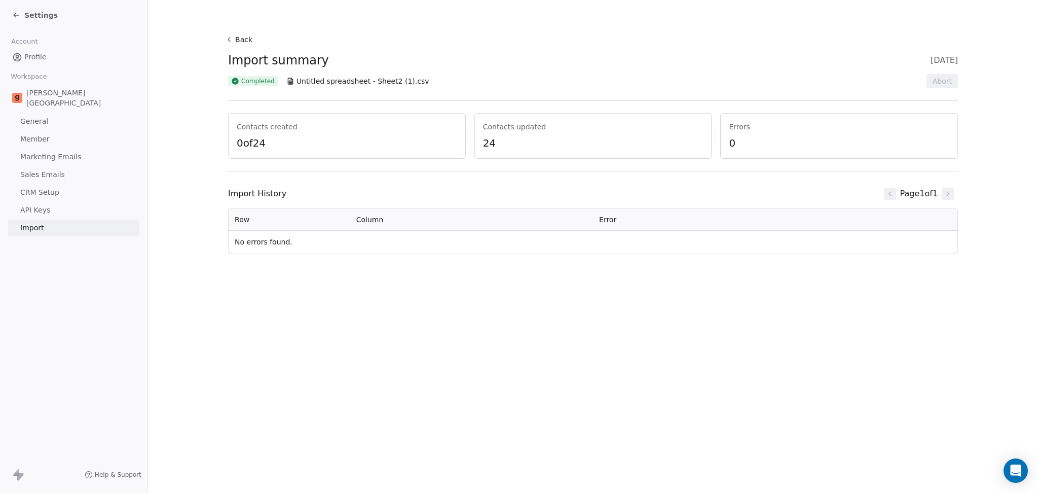
drag, startPoint x: 542, startPoint y: 145, endPoint x: 484, endPoint y: 155, distance: 59.5
click at [538, 148] on span "24" at bounding box center [593, 143] width 221 height 14
click at [483, 145] on span "24" at bounding box center [593, 143] width 221 height 14
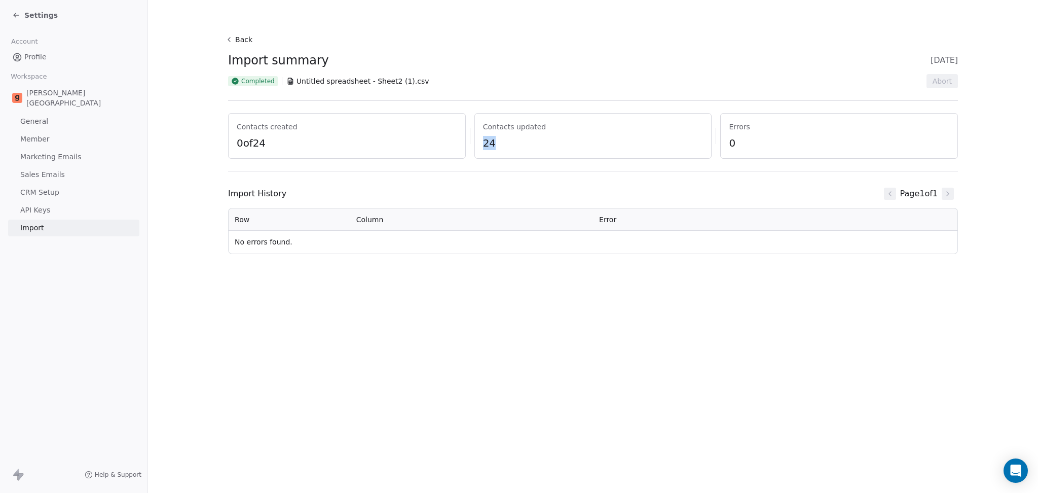
click at [483, 145] on span "24" at bounding box center [593, 143] width 221 height 14
click at [366, 233] on td "No errors found." at bounding box center [593, 242] width 729 height 23
click at [230, 35] on button "Back" at bounding box center [240, 39] width 32 height 18
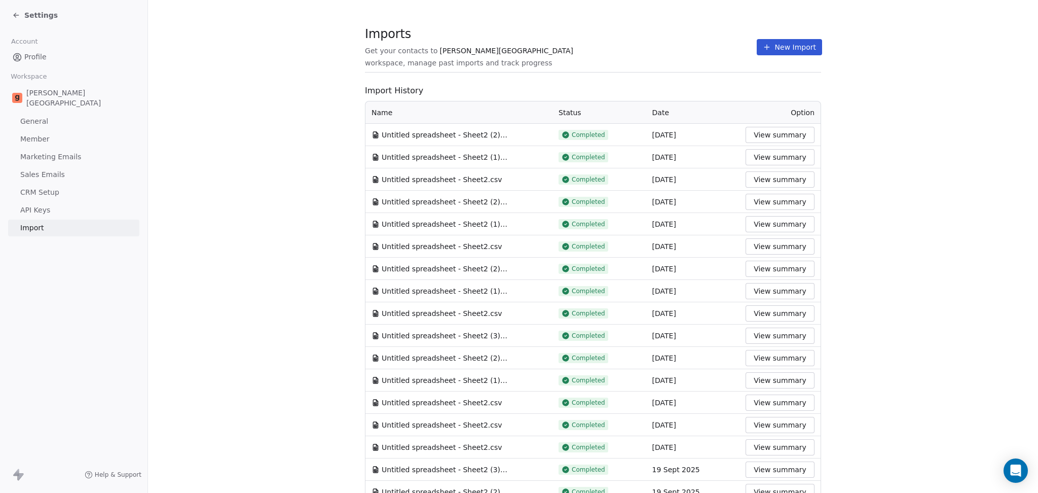
click at [757, 49] on button "New Import" at bounding box center [789, 47] width 65 height 16
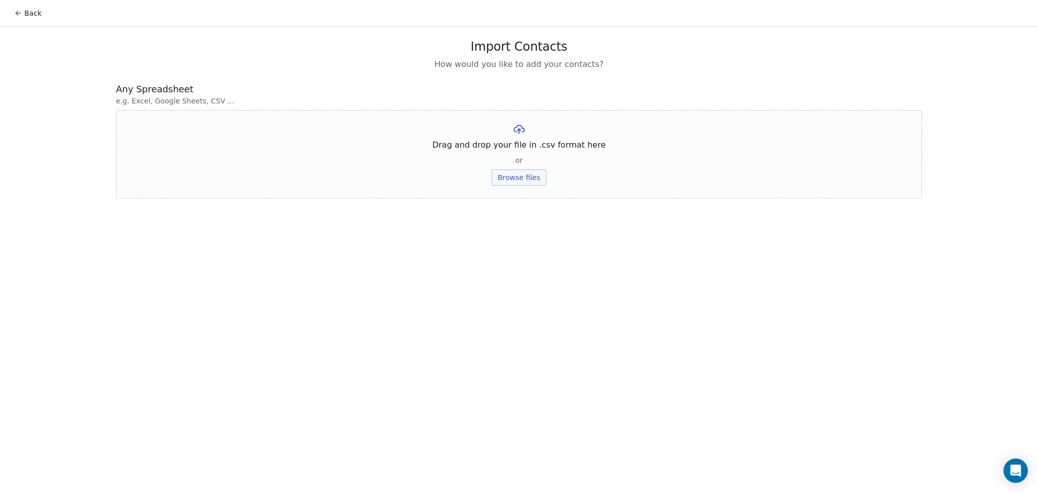
click at [529, 175] on button "Browse files" at bounding box center [519, 177] width 55 height 16
click at [530, 156] on button "Upload" at bounding box center [518, 149] width 37 height 16
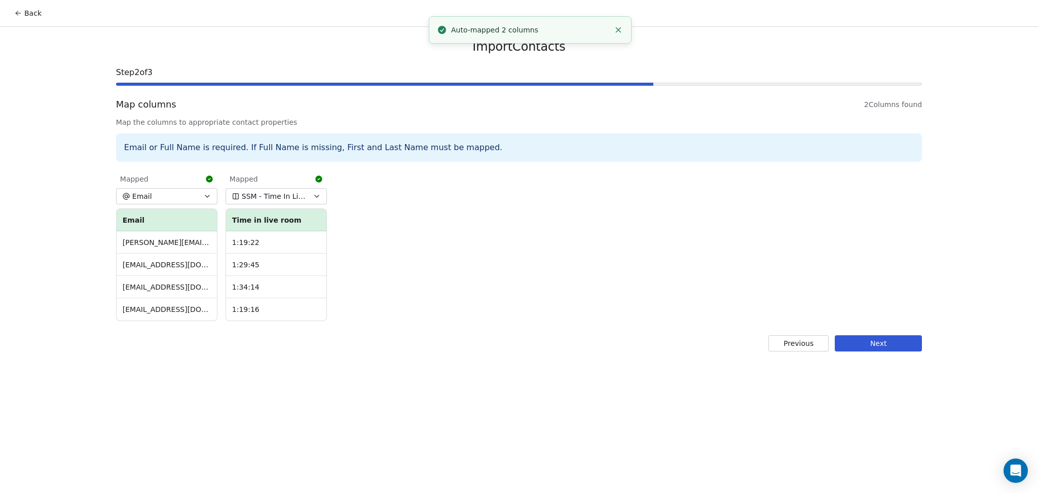
click at [289, 200] on span "SSM - Time In Live Room" at bounding box center [275, 196] width 66 height 10
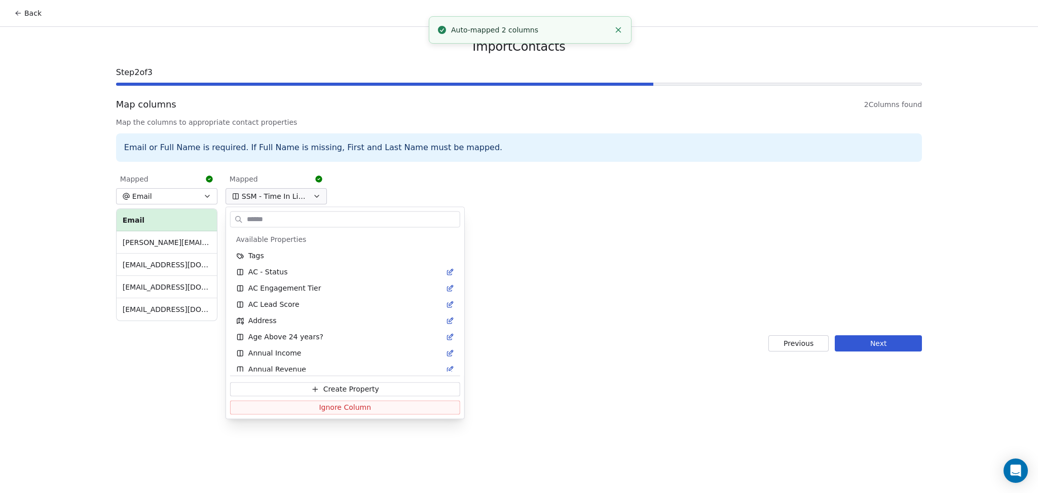
scroll to position [1871, 0]
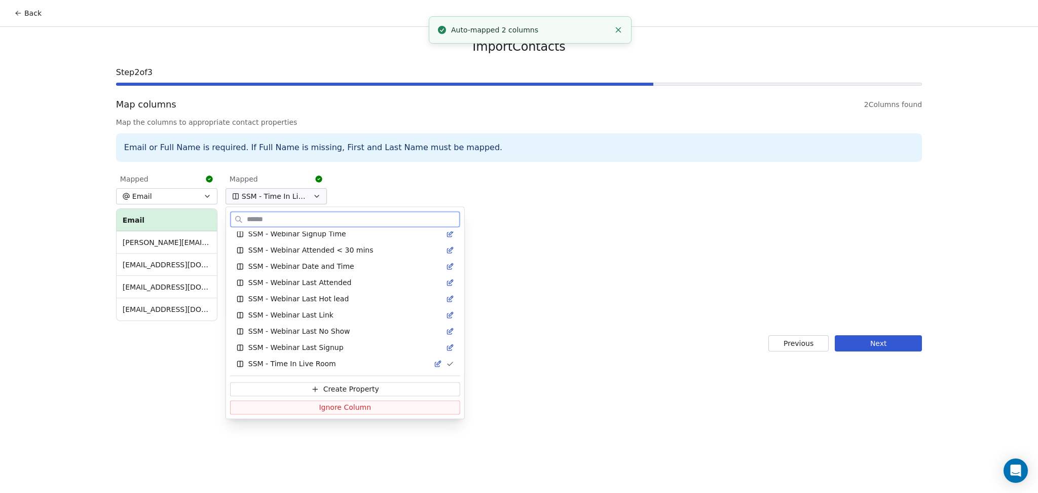
click at [319, 409] on span "Ignore Column" at bounding box center [345, 407] width 52 height 10
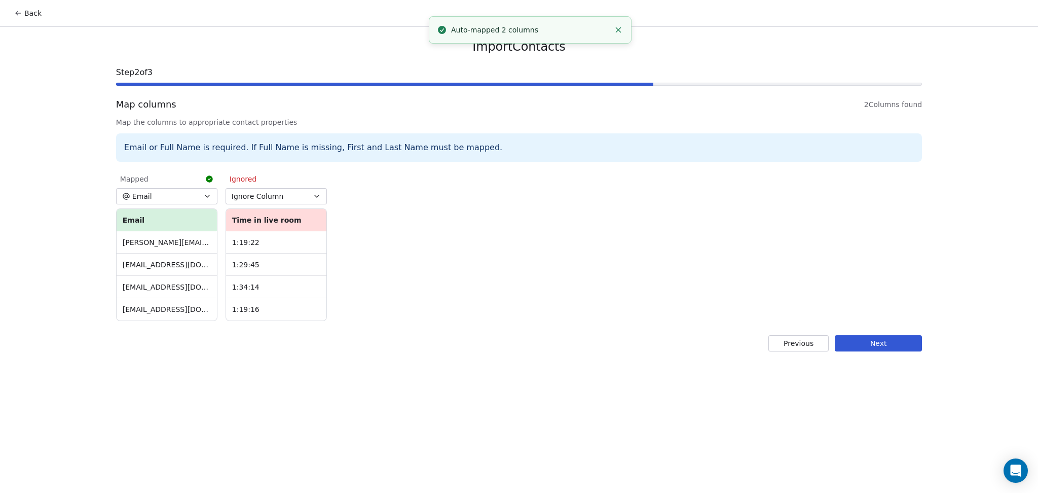
click at [568, 343] on div "Previous Next" at bounding box center [519, 343] width 806 height 16
click at [891, 343] on button "Next" at bounding box center [878, 343] width 87 height 16
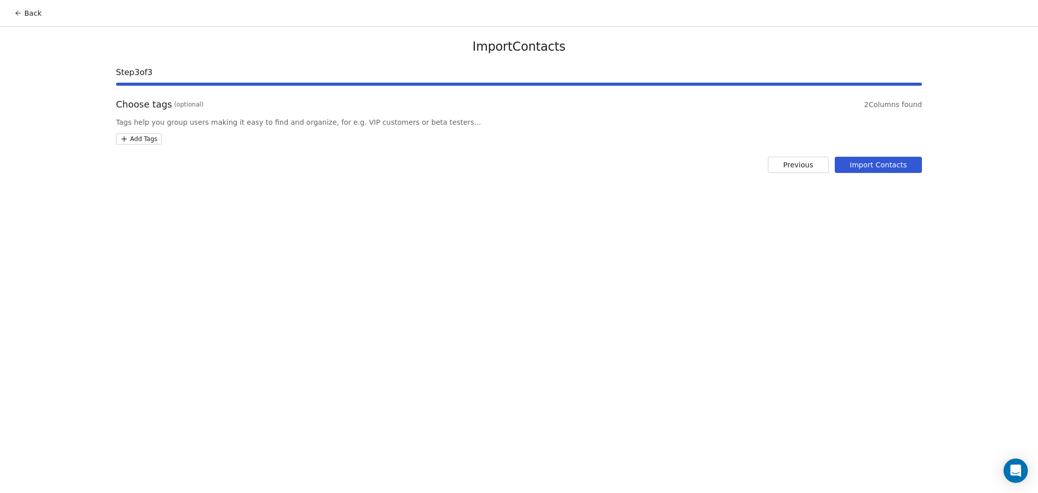
click at [143, 139] on html "Back Import Contacts Step 3 of 3 Choose tags (optional) 2 Columns found Tags he…" at bounding box center [519, 246] width 1038 height 493
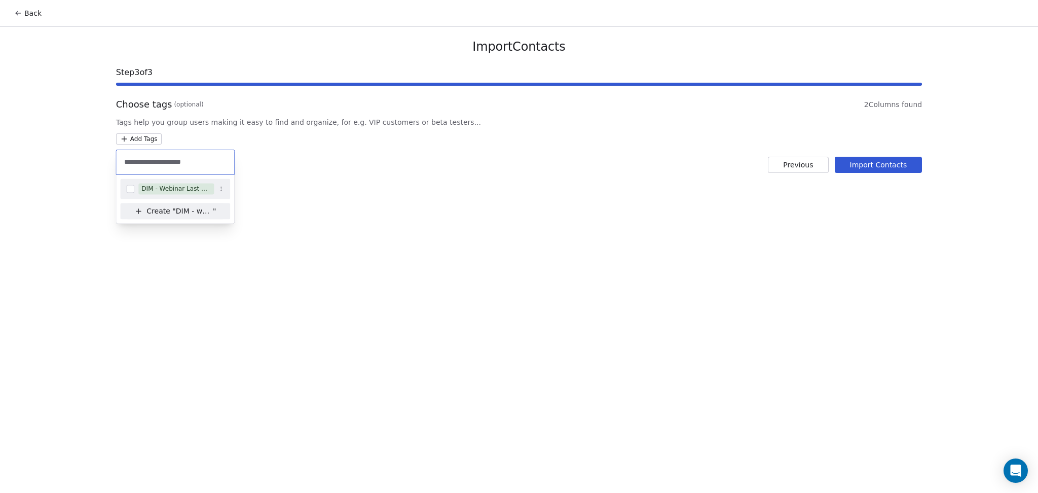
type input "**********"
click at [196, 182] on div "DIM - Webinar Last Hot Lead" at bounding box center [175, 188] width 110 height 16
click at [404, 180] on html "Back Import Contacts Step 3 of 3 Choose tags (optional) 2 Columns found Tags he…" at bounding box center [519, 246] width 1038 height 493
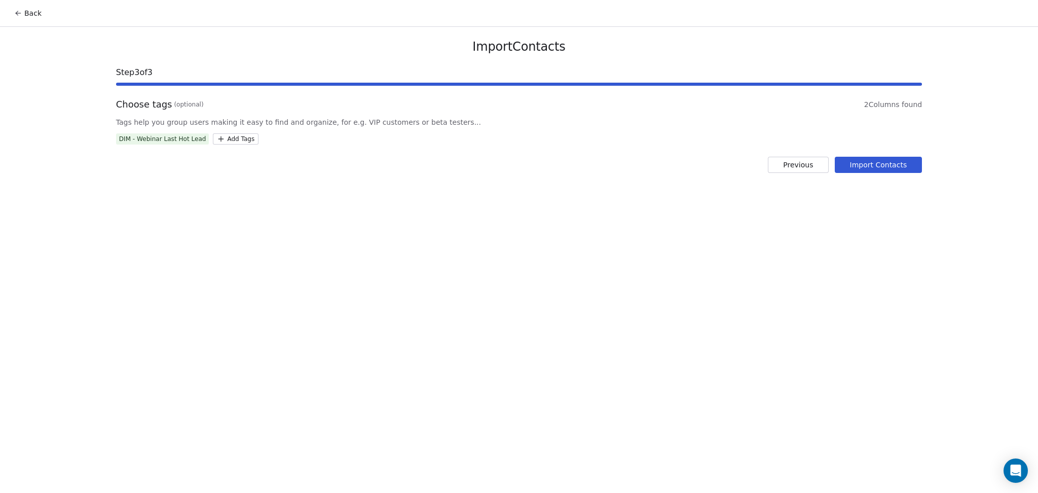
click at [854, 171] on button "Import Contacts" at bounding box center [879, 165] width 88 height 16
